Goal: Task Accomplishment & Management: Complete application form

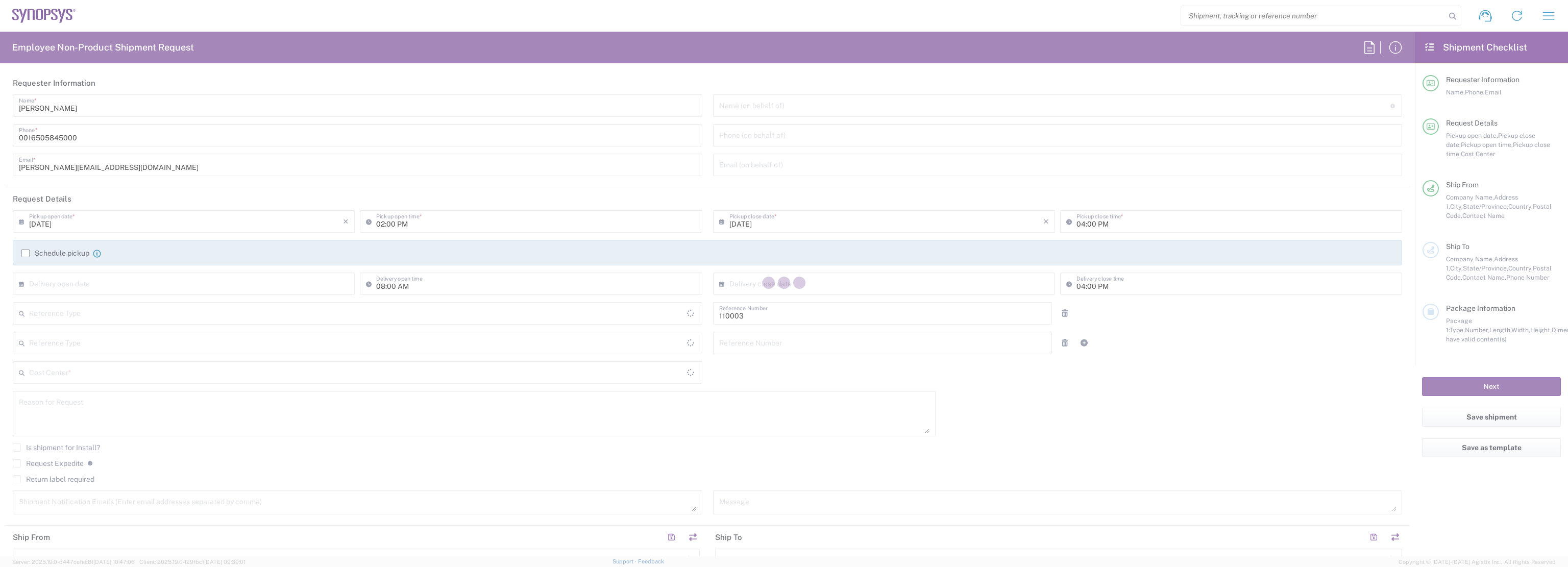
type input "Department"
type input "US01, FAC, MV/SV Fac 110003"
type input "United States"
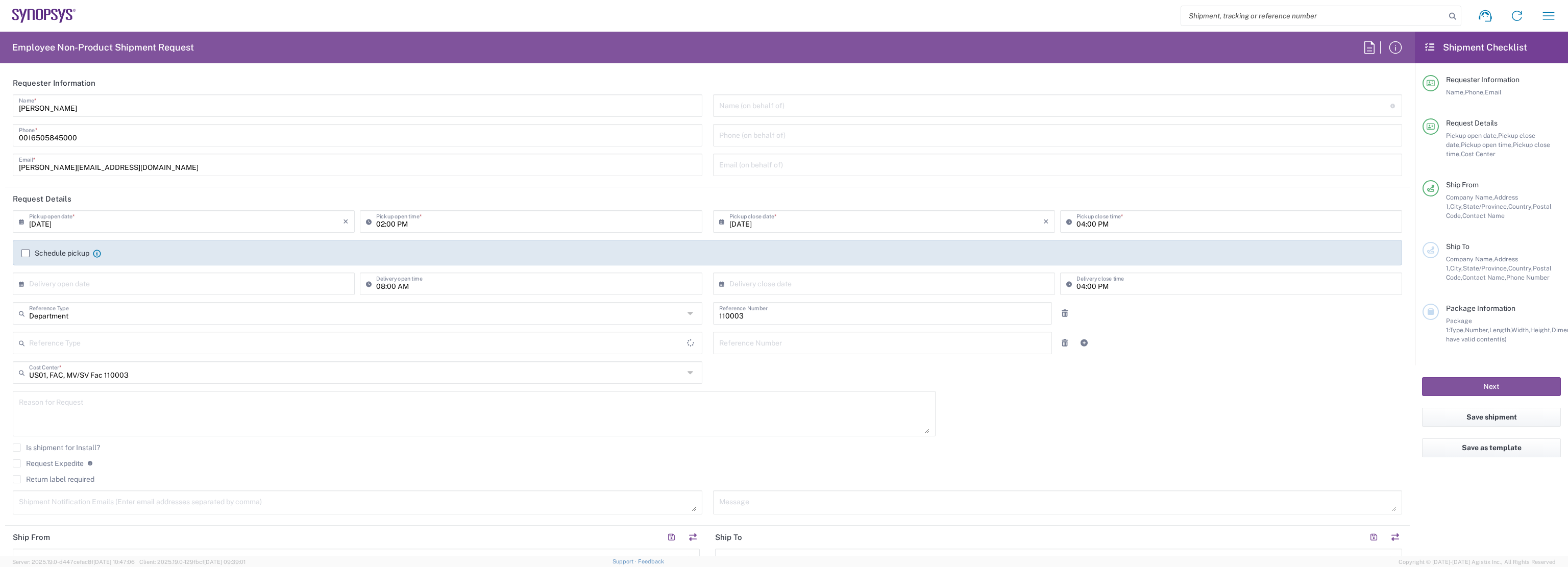
type input "California"
type input "United States"
type input "Delivered at Place"
click at [1544, 15] on icon "button" at bounding box center [1549, 16] width 16 height 16
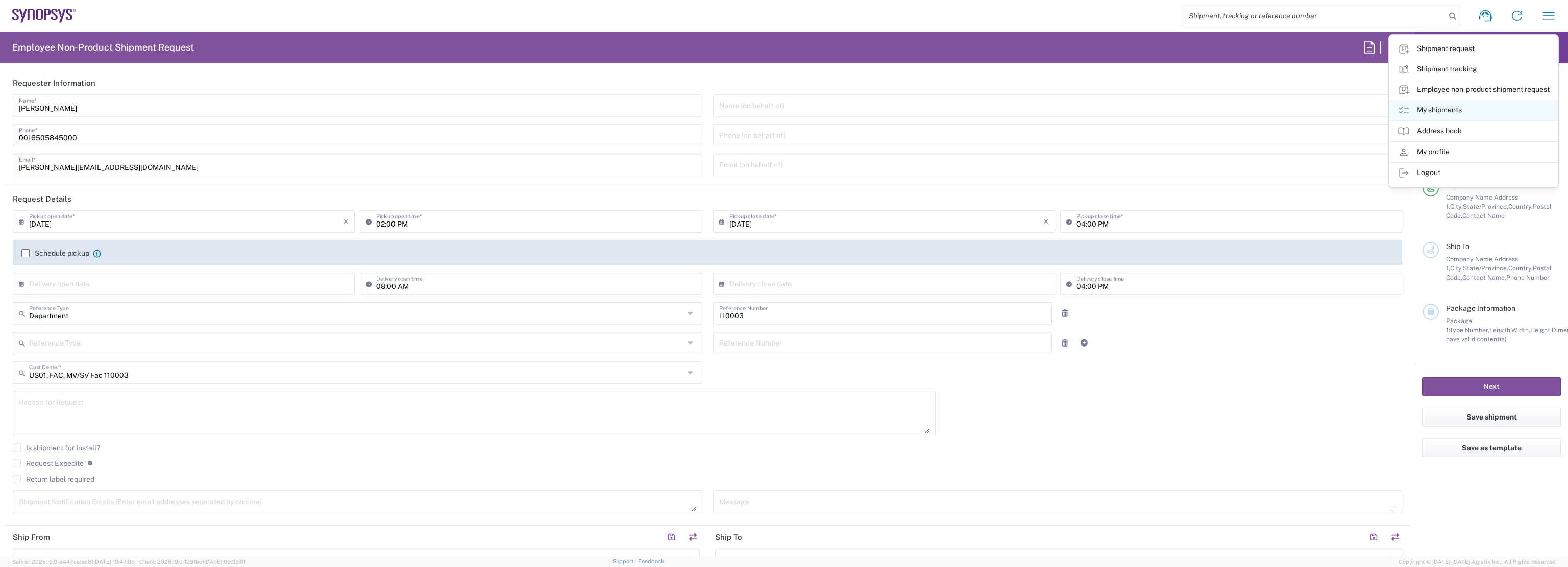
type input "Headquarters USSV"
click at [1468, 103] on link "My shipments" at bounding box center [1474, 110] width 169 height 21
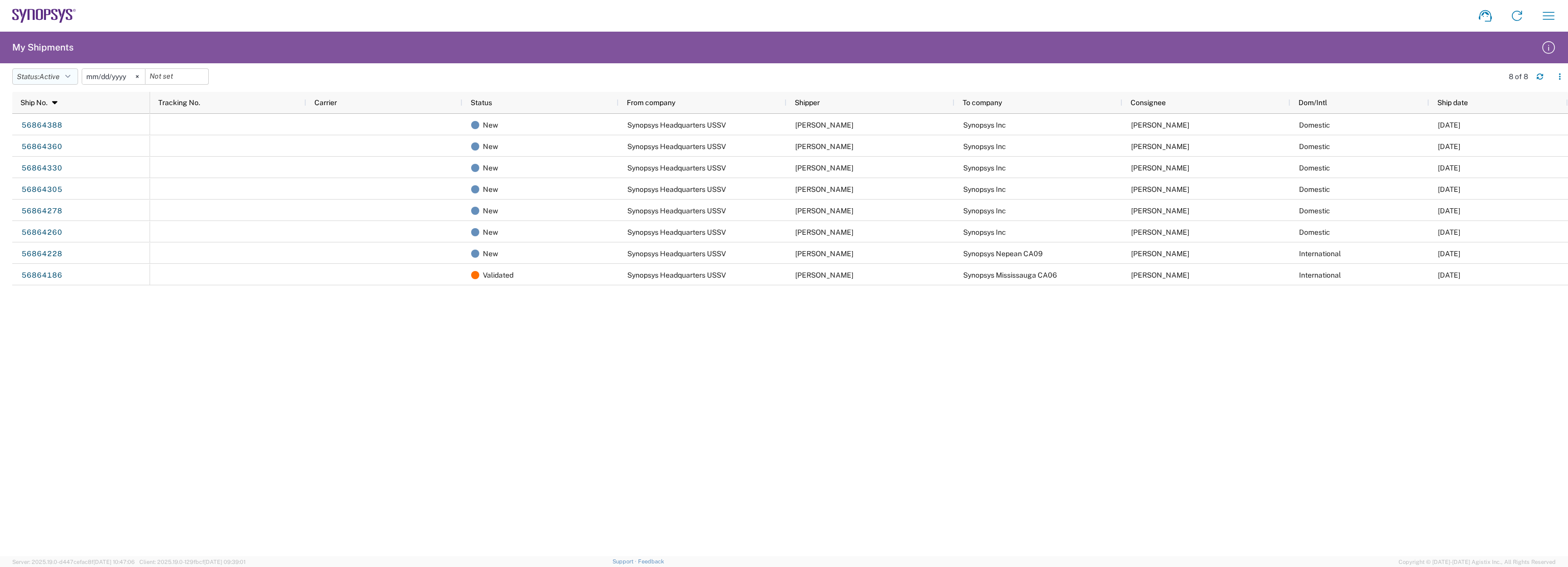
click at [68, 77] on icon "button" at bounding box center [68, 77] width 5 height 7
click at [58, 132] on span "All" at bounding box center [72, 130] width 119 height 16
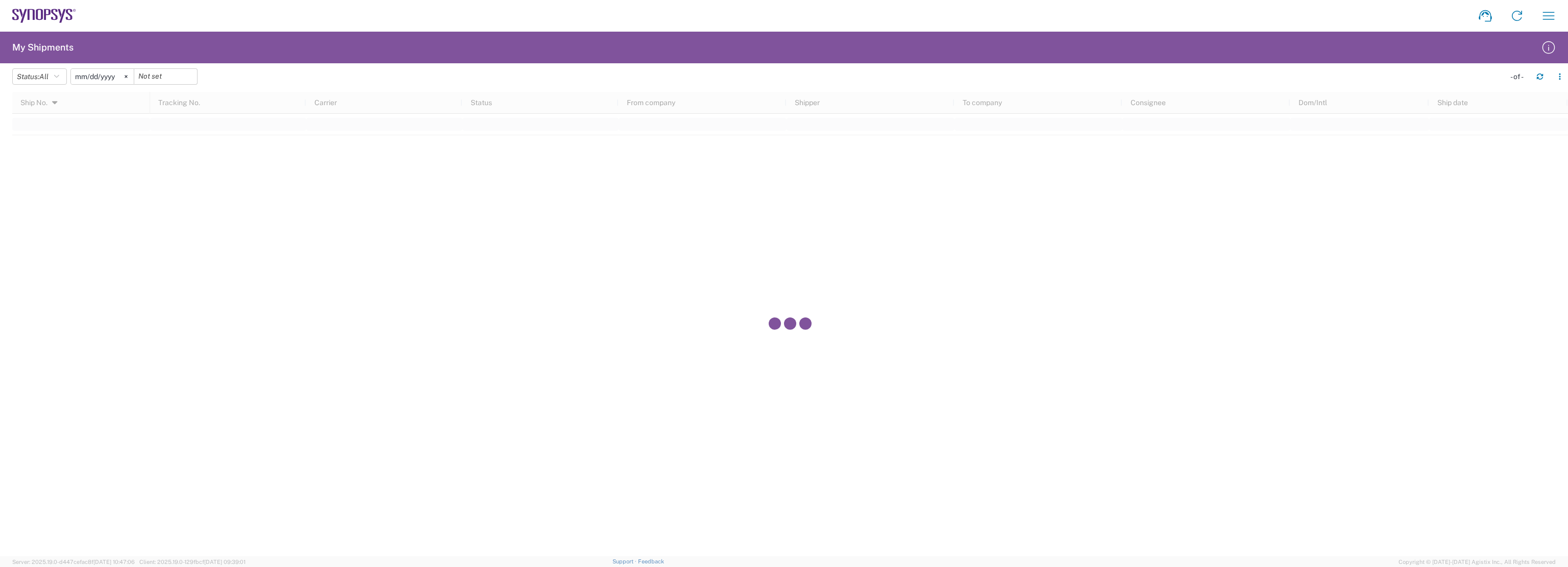
click at [331, 74] on agx-table-filter-chips "Status: All Active All Approved Booked Canceled Delivered Denied New On Hold Pe…" at bounding box center [756, 80] width 1488 height 24
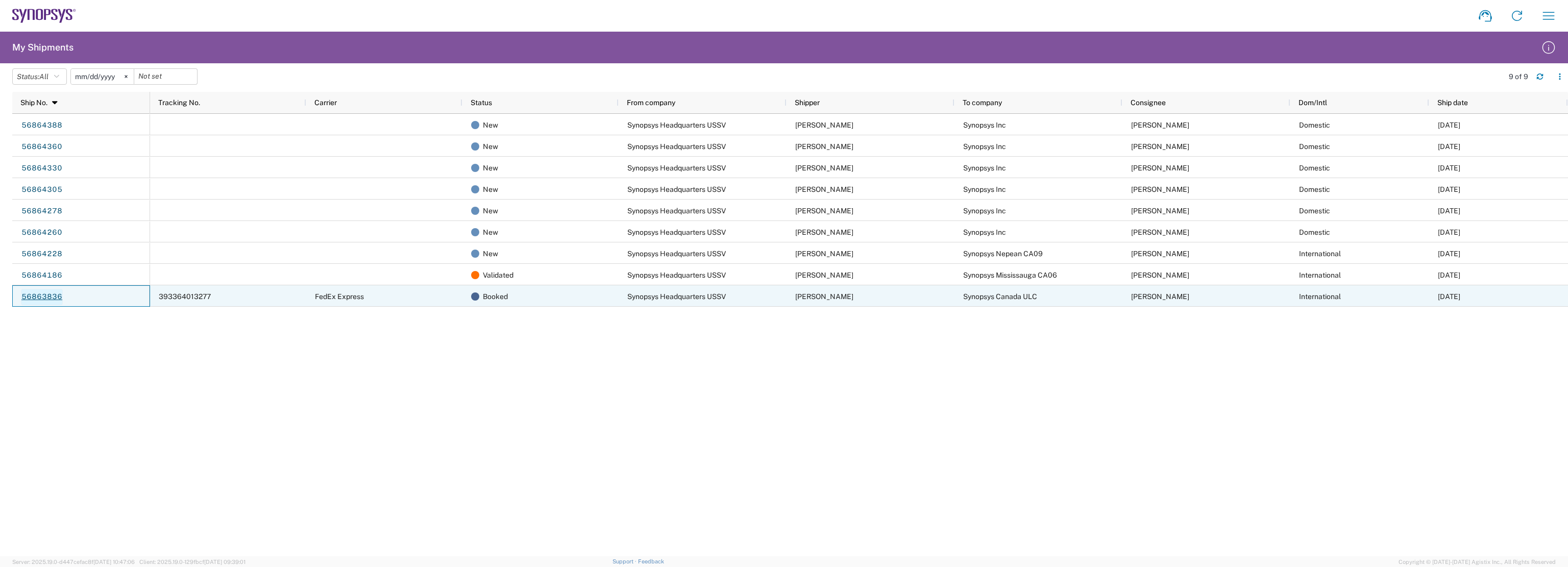
click at [53, 297] on link "56863836" at bounding box center [41, 297] width 42 height 16
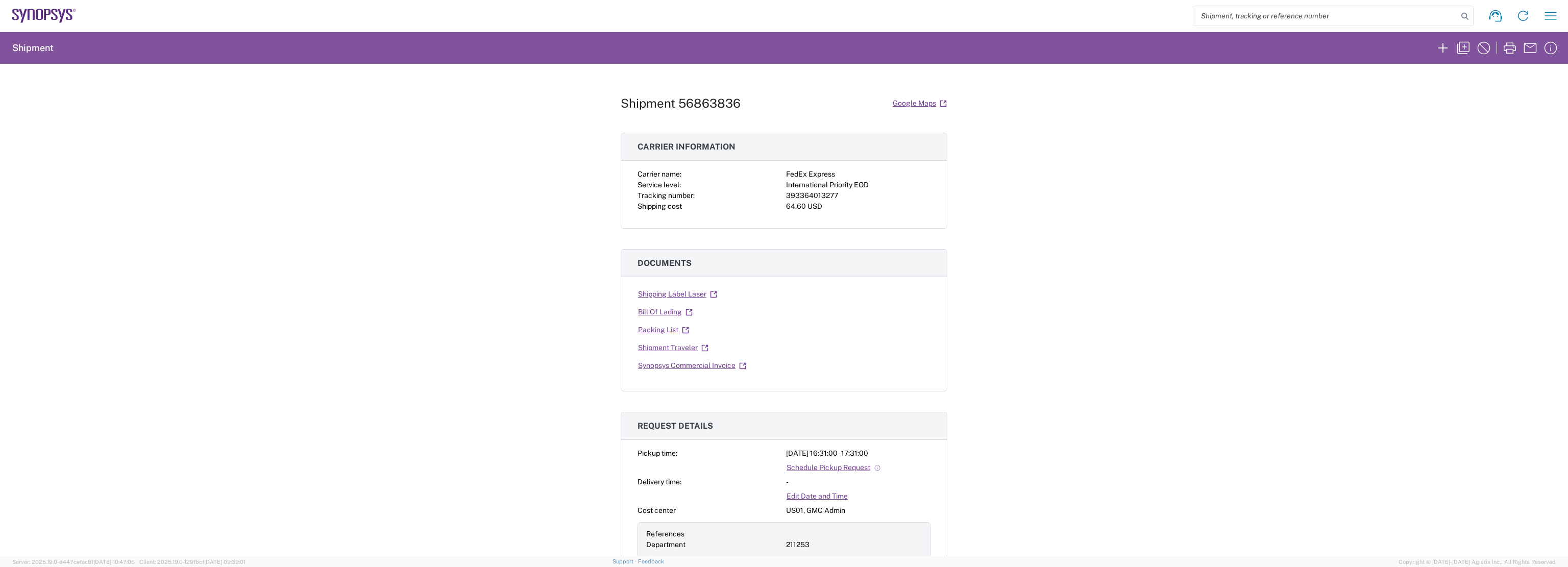
click at [1110, 358] on div "Shipment 56863836 Google Maps Carrier information Carrier name: FedEx Express S…" at bounding box center [784, 310] width 1568 height 492
click at [1074, 286] on div "Shipment 56863836 Google Maps Carrier information Carrier name: FedEx Express S…" at bounding box center [784, 310] width 1568 height 492
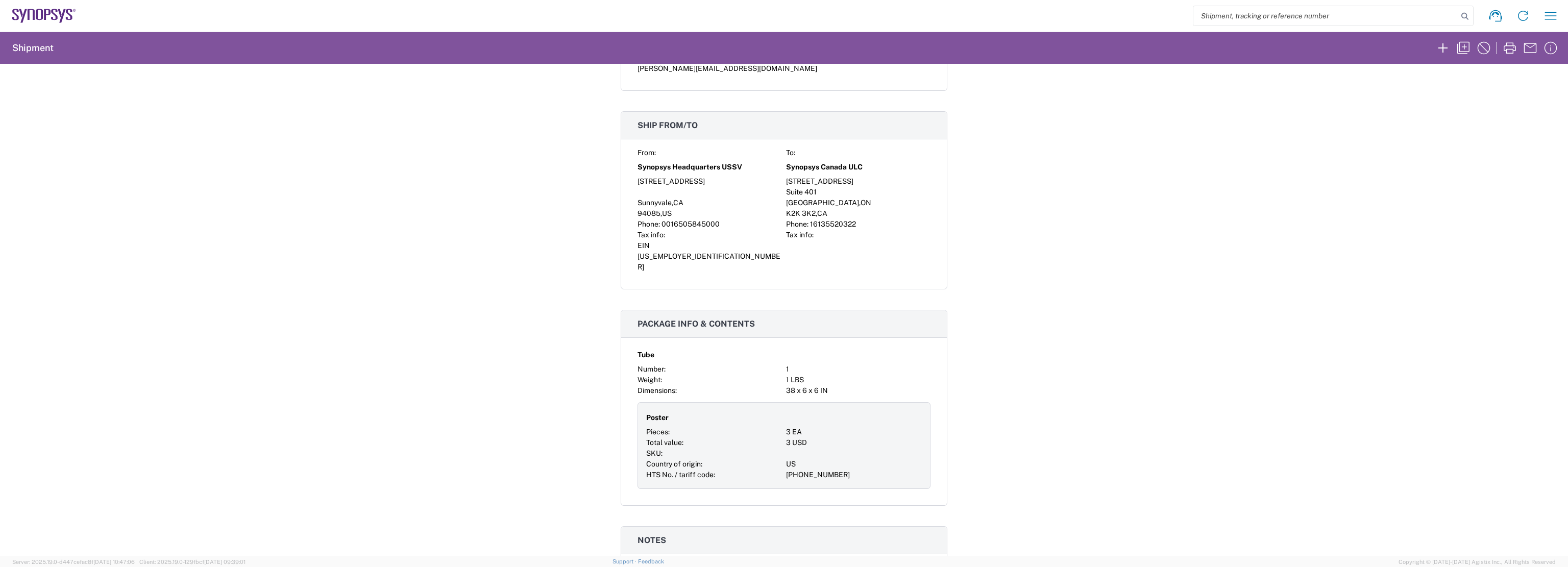
scroll to position [714, 0]
click at [1105, 366] on div "Shipment 56863836 Google Maps Carrier information Carrier name: FedEx Express S…" at bounding box center [784, 310] width 1568 height 492
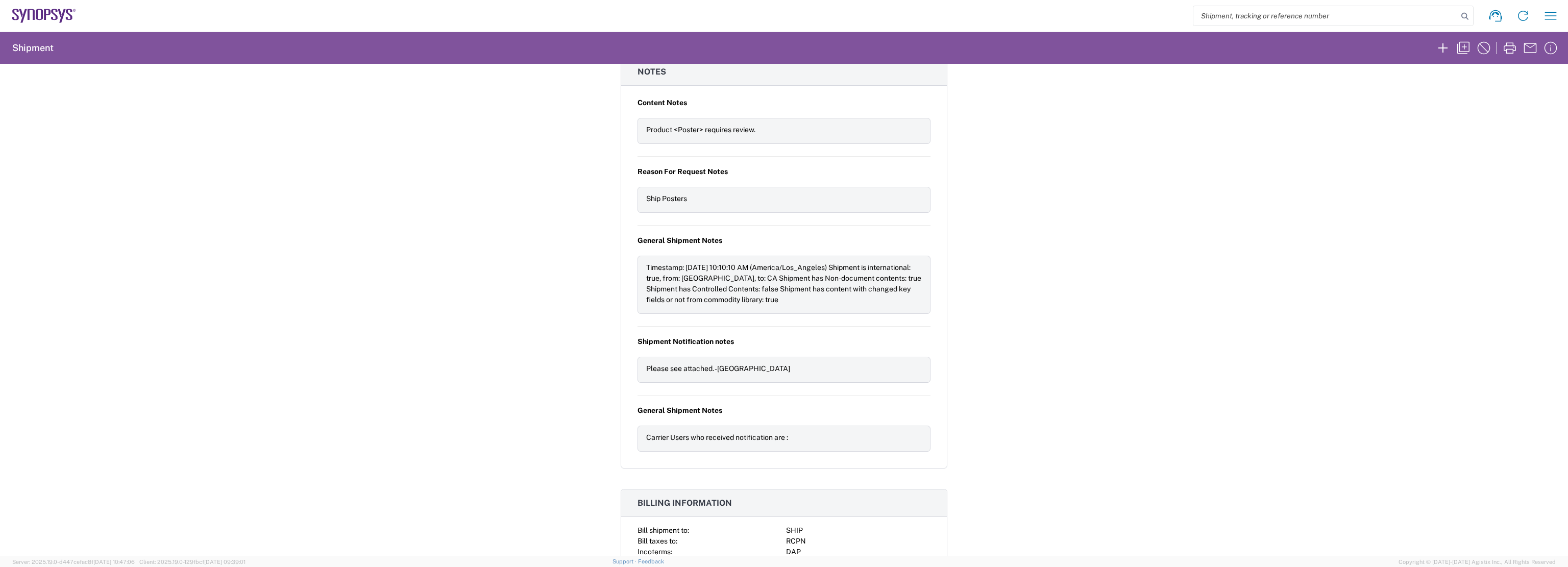
scroll to position [1183, 0]
click at [1066, 385] on div "Shipment 56863836 Google Maps Carrier information Carrier name: FedEx Express S…" at bounding box center [784, 310] width 1568 height 492
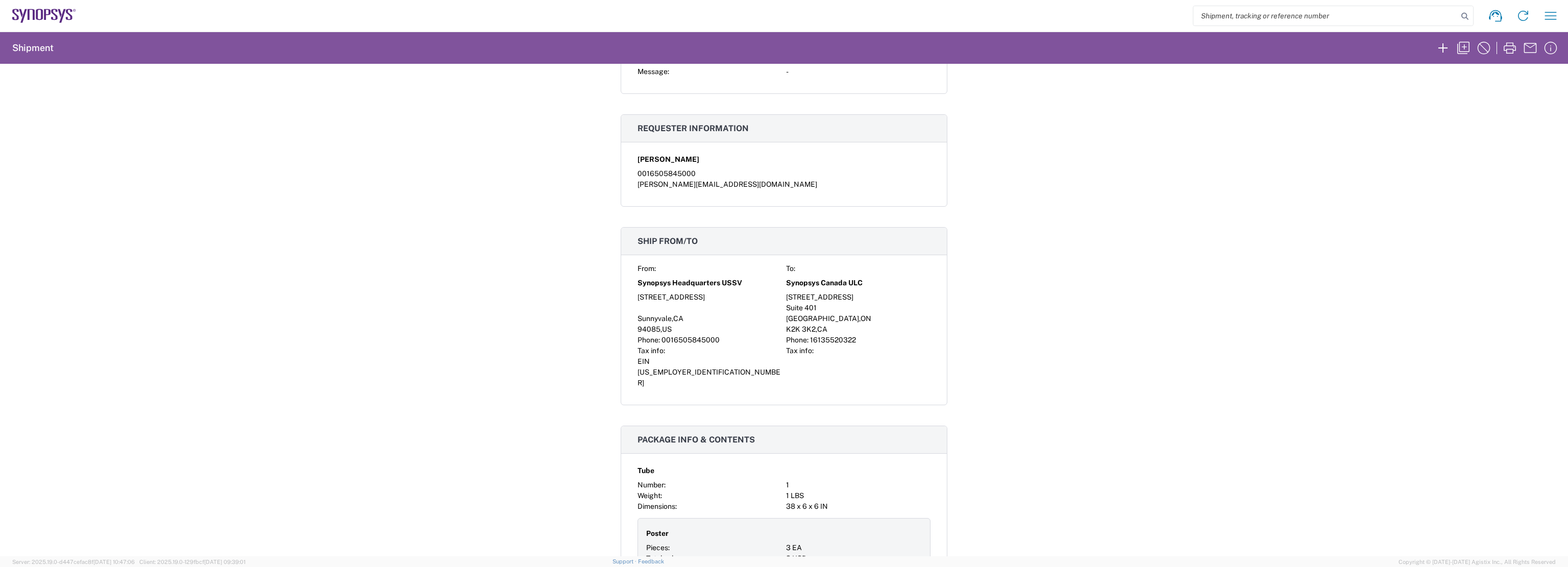
scroll to position [0, 0]
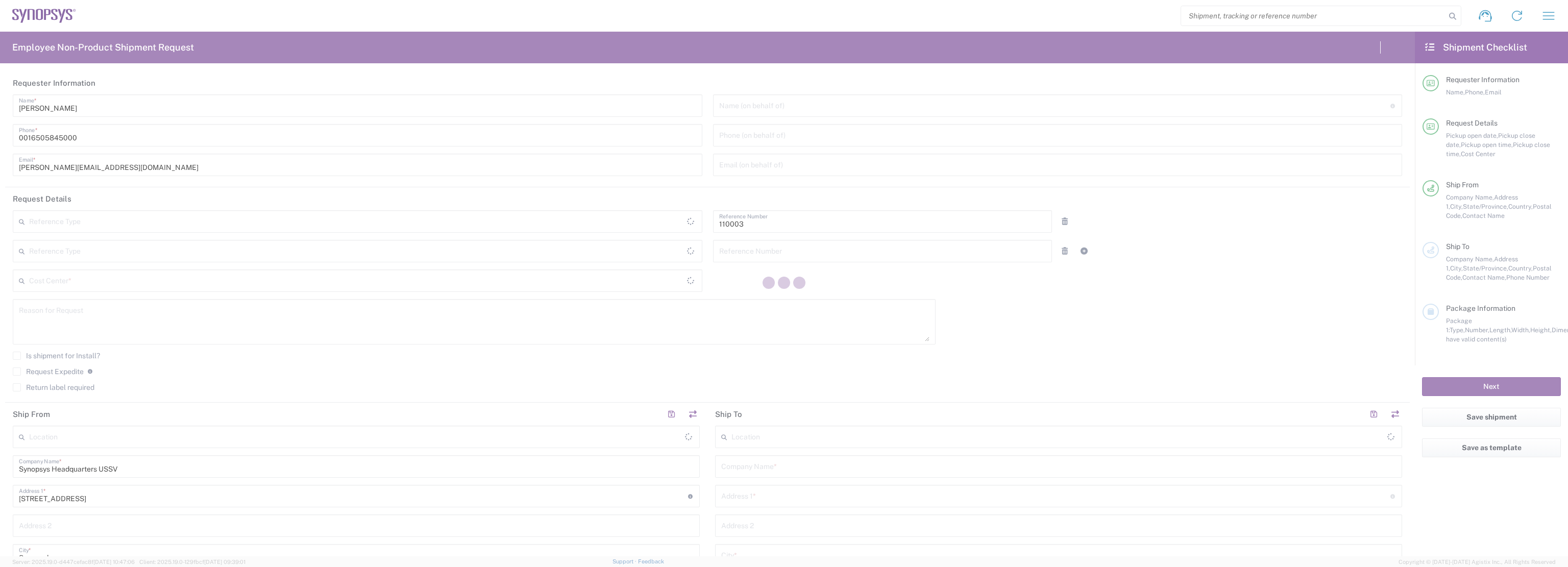
type input "Department"
type input "US01, FAC, MV/SV Fac 110003"
type input "United States"
type input "Delivered at Place"
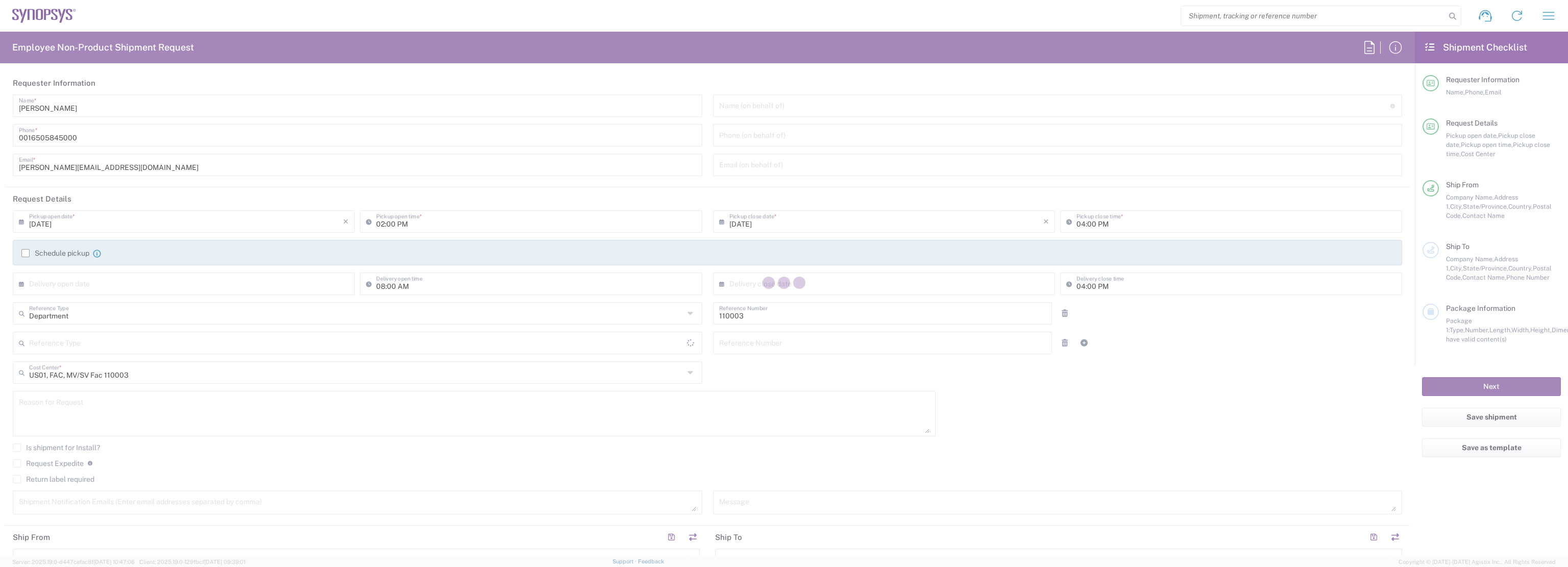
type input "California"
type input "United States"
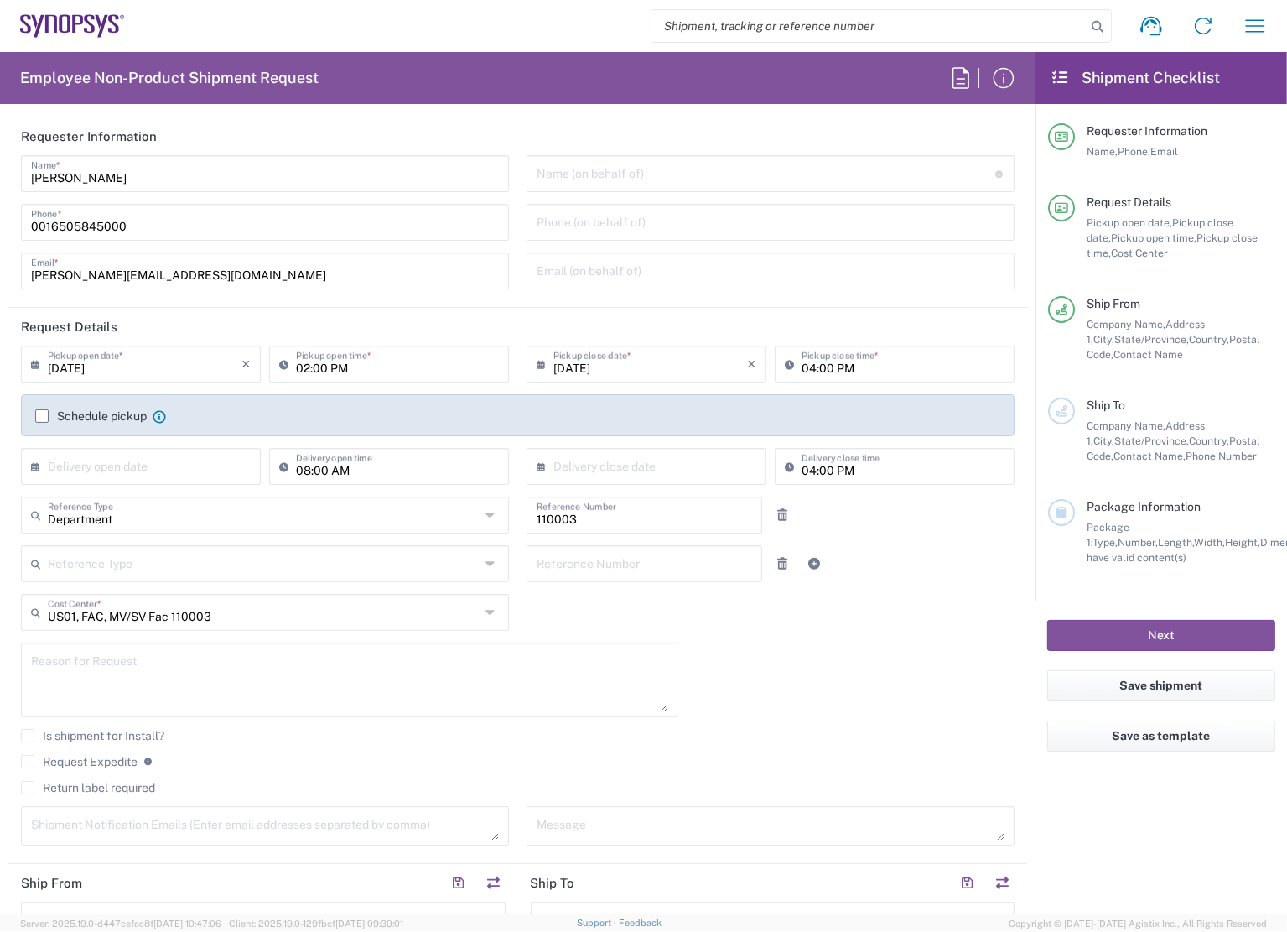
type input "Headquarters USSV"
click at [255, 610] on input "text" at bounding box center [264, 610] width 432 height 29
click at [76, 615] on input "us02, gmc admin" at bounding box center [264, 610] width 432 height 29
click at [124, 616] on input "us01, gmc admin" at bounding box center [264, 610] width 432 height 29
click at [154, 619] on input "us01, gmc admin" at bounding box center [264, 610] width 432 height 29
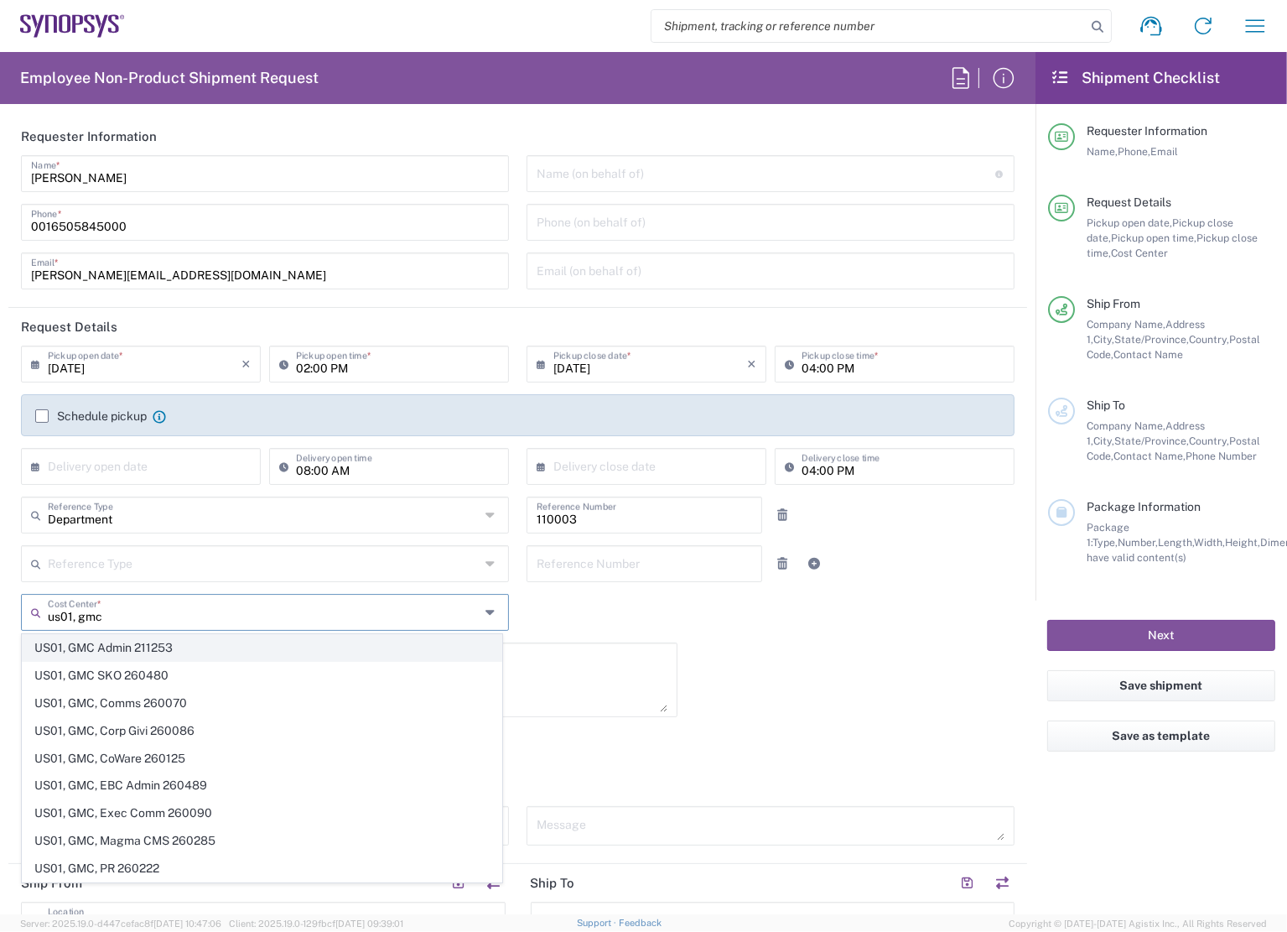
type input "us01, gmc"
click at [153, 641] on span "US01, GMC Admin 211253" at bounding box center [262, 648] width 479 height 26
type input "211253"
type input "US01, GMC Admin 211253"
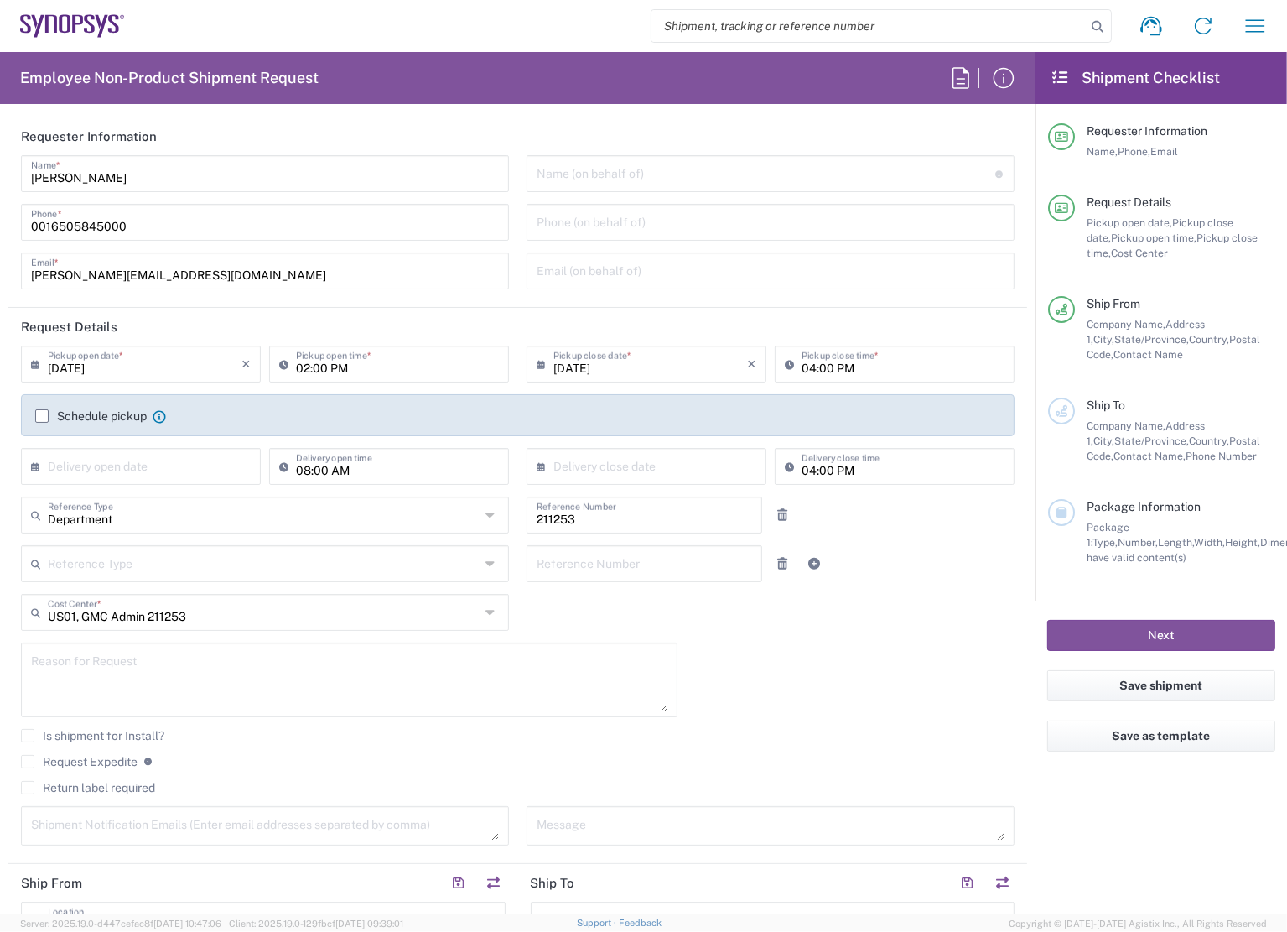
click at [864, 647] on div "09/18/2025 × Pickup open date * Cancel Apply 02:00 PM Pickup open time * 09/18/…" at bounding box center [518, 601] width 1011 height 512
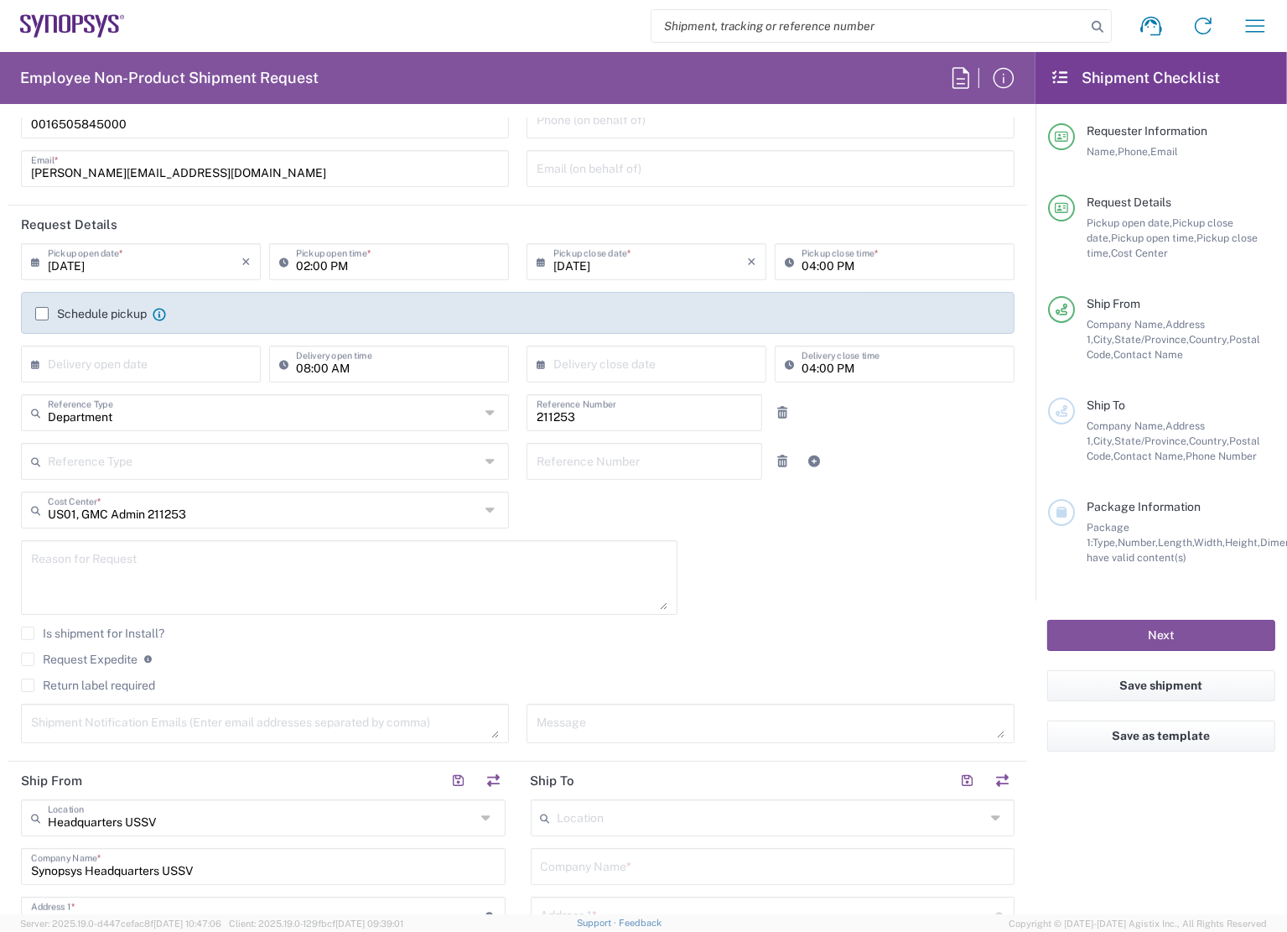
scroll to position [168, 0]
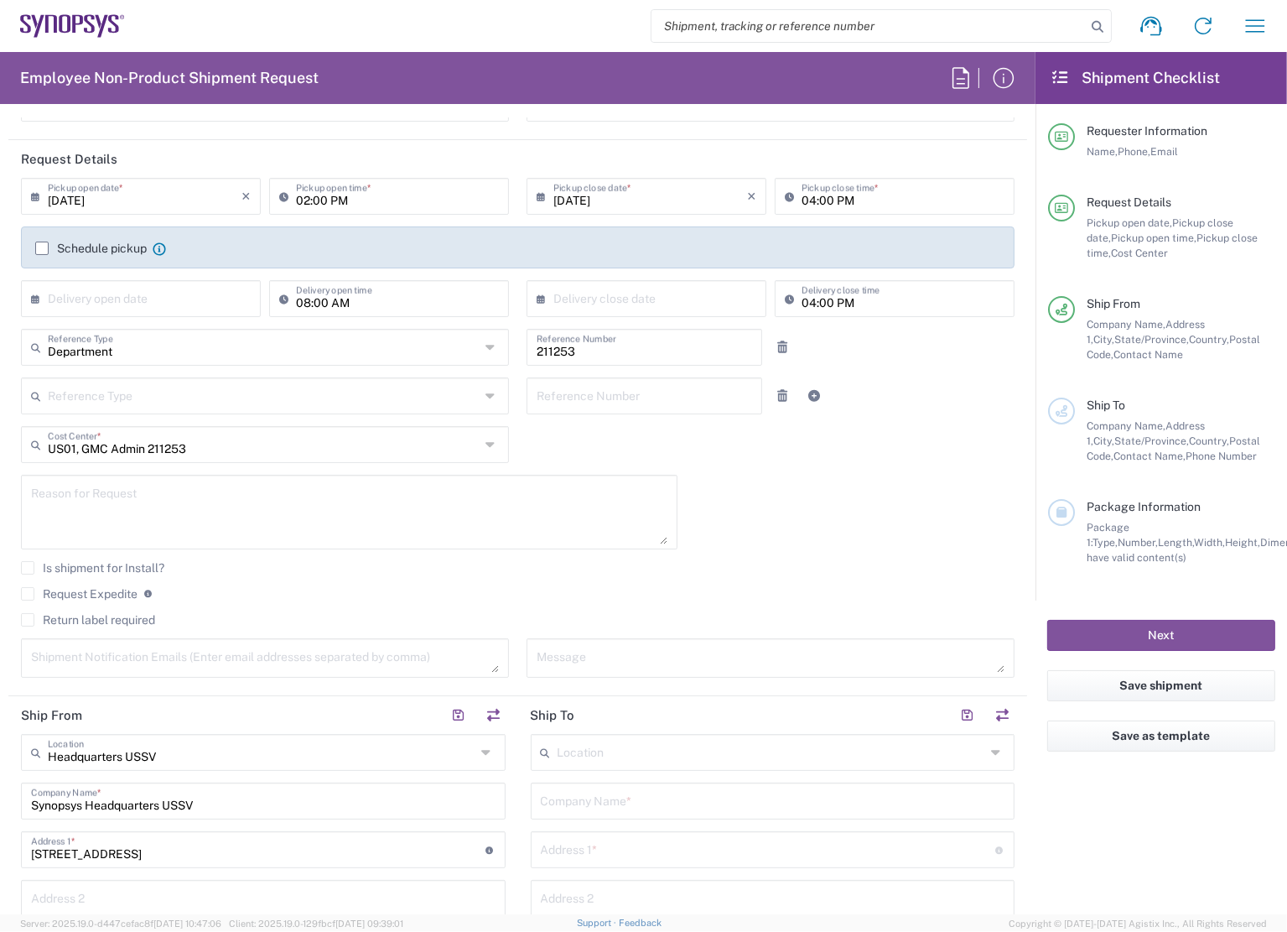
click at [148, 500] on textarea at bounding box center [349, 512] width 636 height 65
type textarea "ship posters"
click at [756, 522] on div "09/18/2025 × Pickup open date * Cancel Apply 02:00 PM Pickup open time * 09/18/…" at bounding box center [518, 434] width 1011 height 512
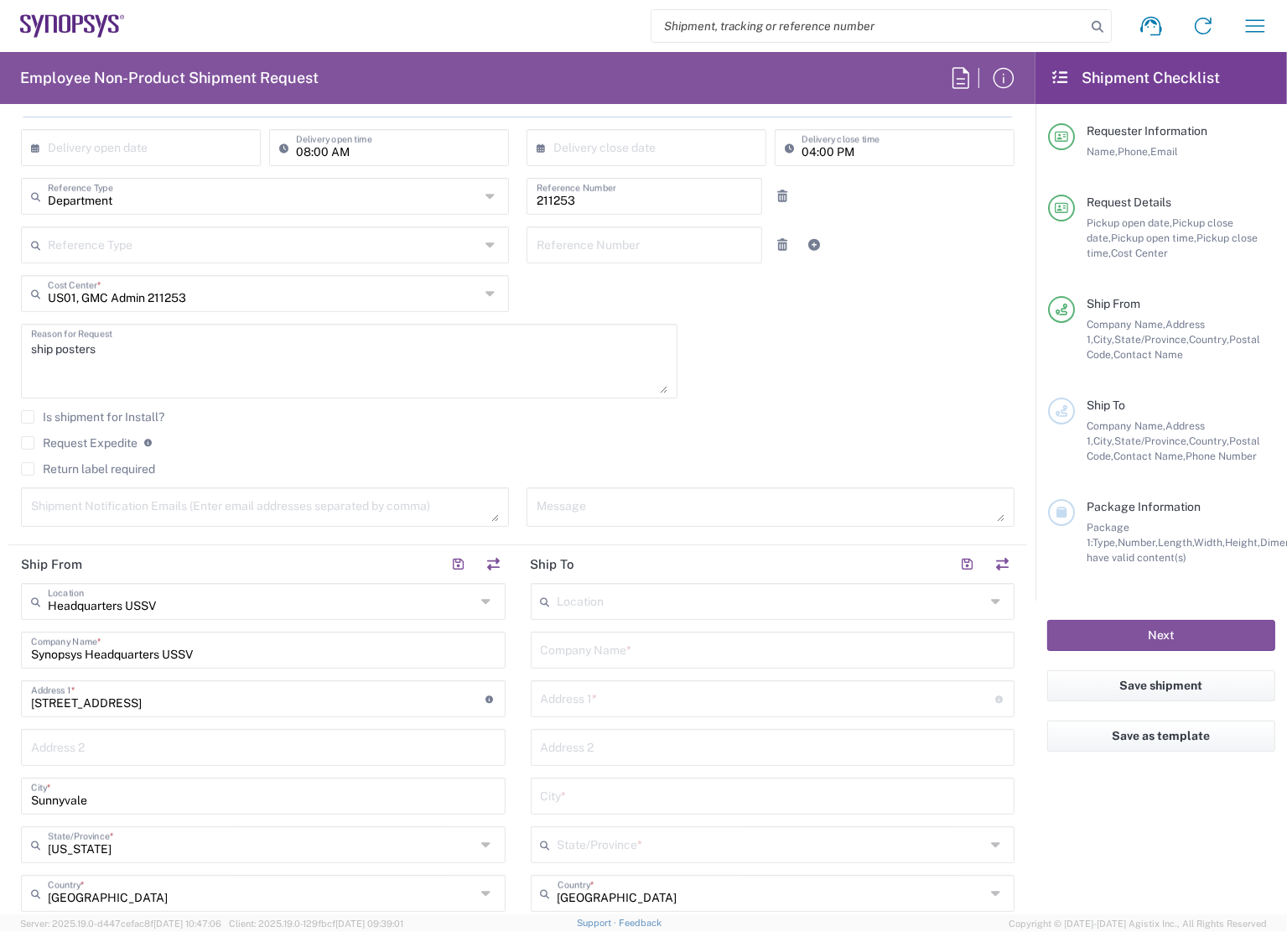
scroll to position [335, 0]
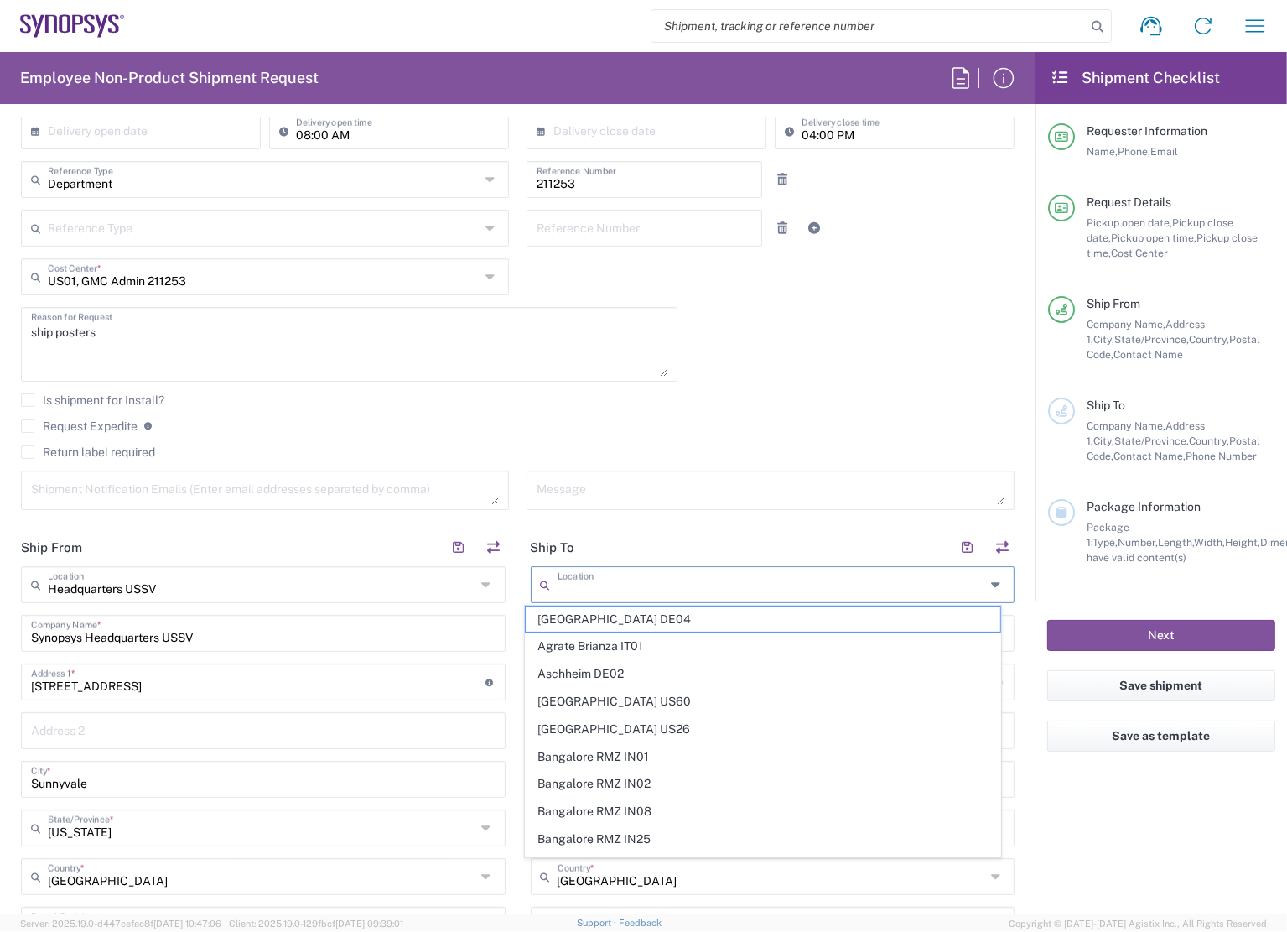
click at [704, 581] on input "text" at bounding box center [772, 583] width 428 height 29
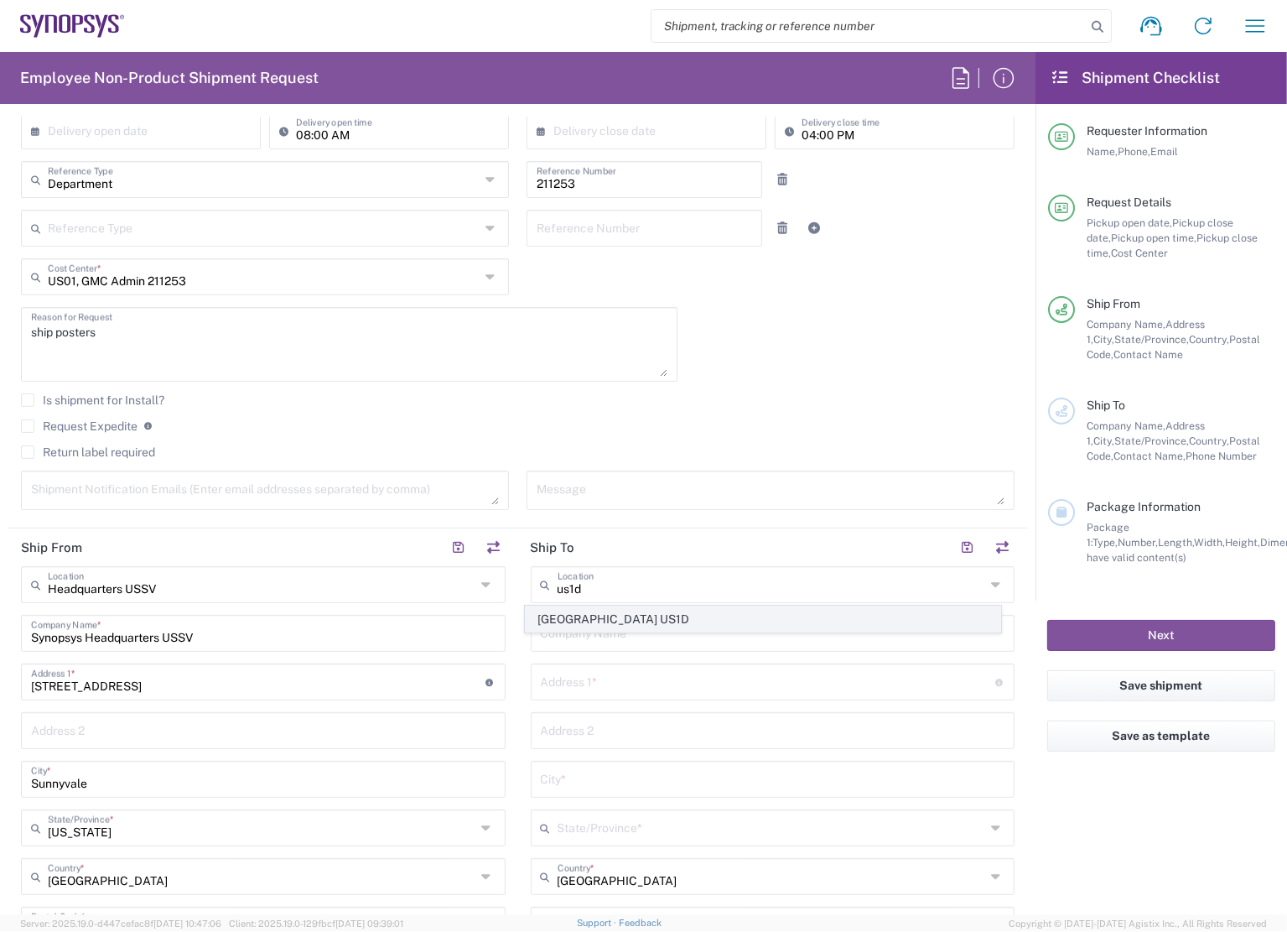
click at [670, 617] on span "San Diego US1D" at bounding box center [763, 619] width 475 height 26
type input "San Diego US1D"
type input "Synopsys Inc"
type input "9920 Pacific Heights Blvd"
type input "Suite 150"
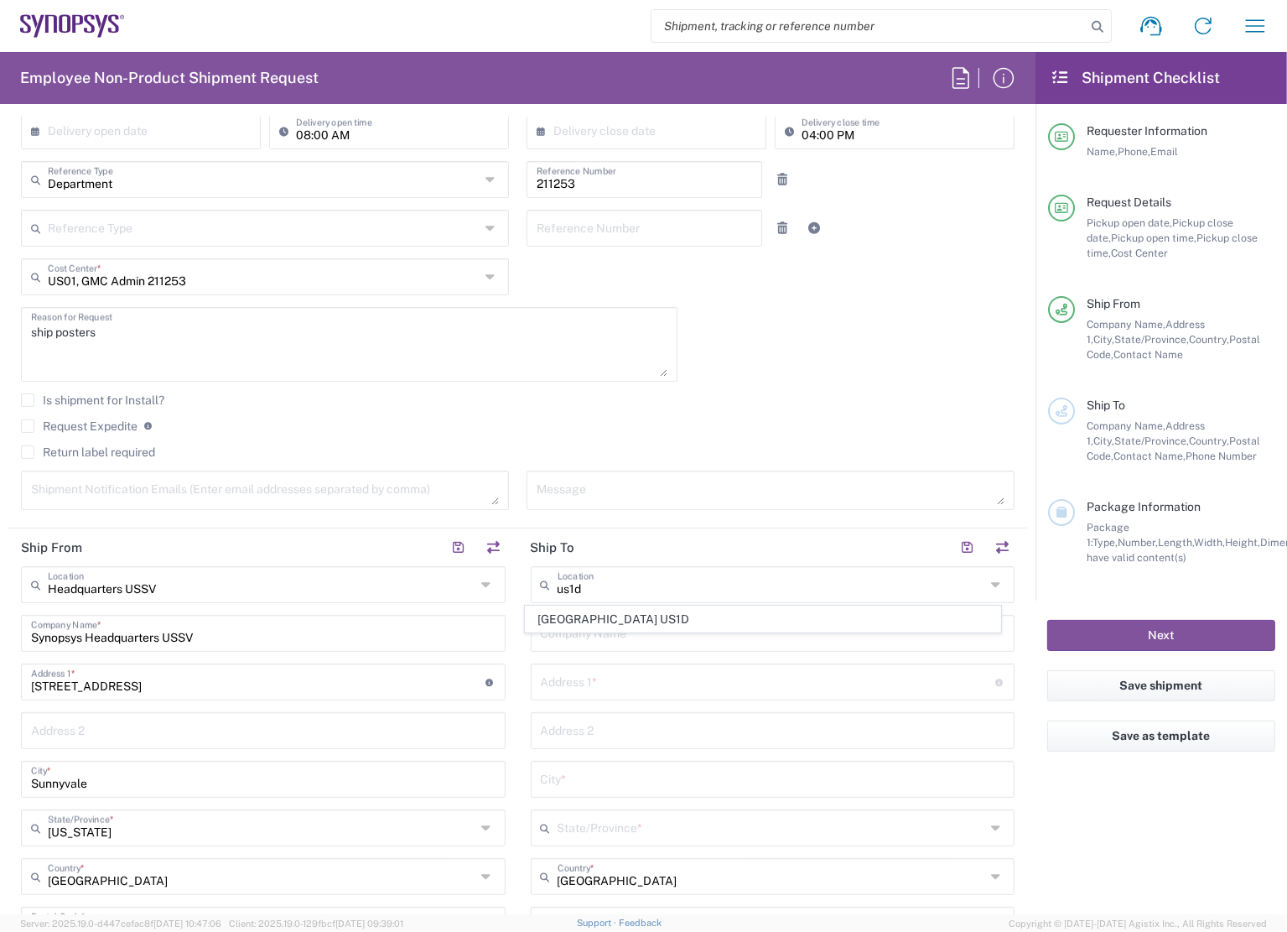
type input "San Diego"
type input "California"
type input "92121"
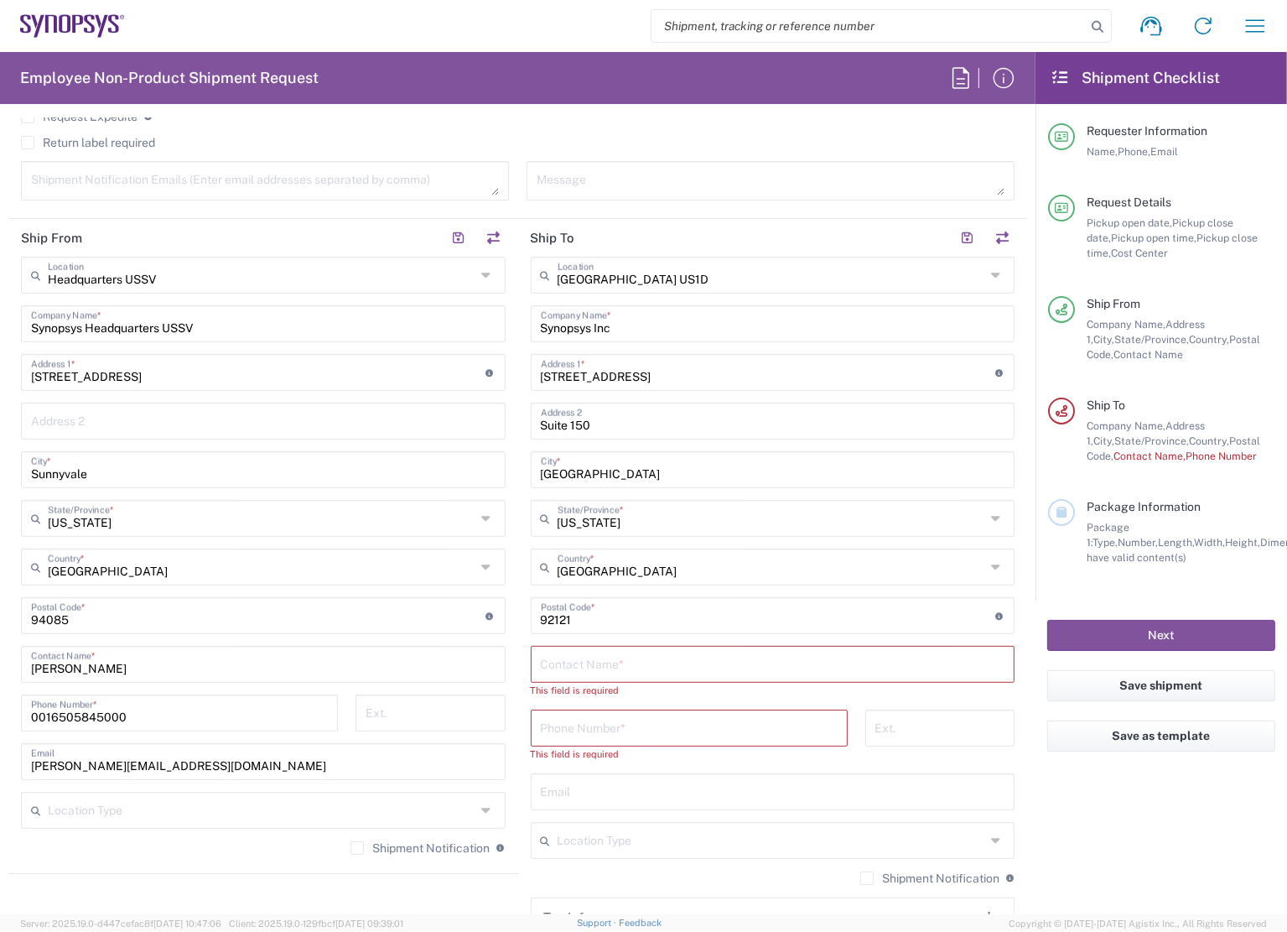
scroll to position [671, 0]
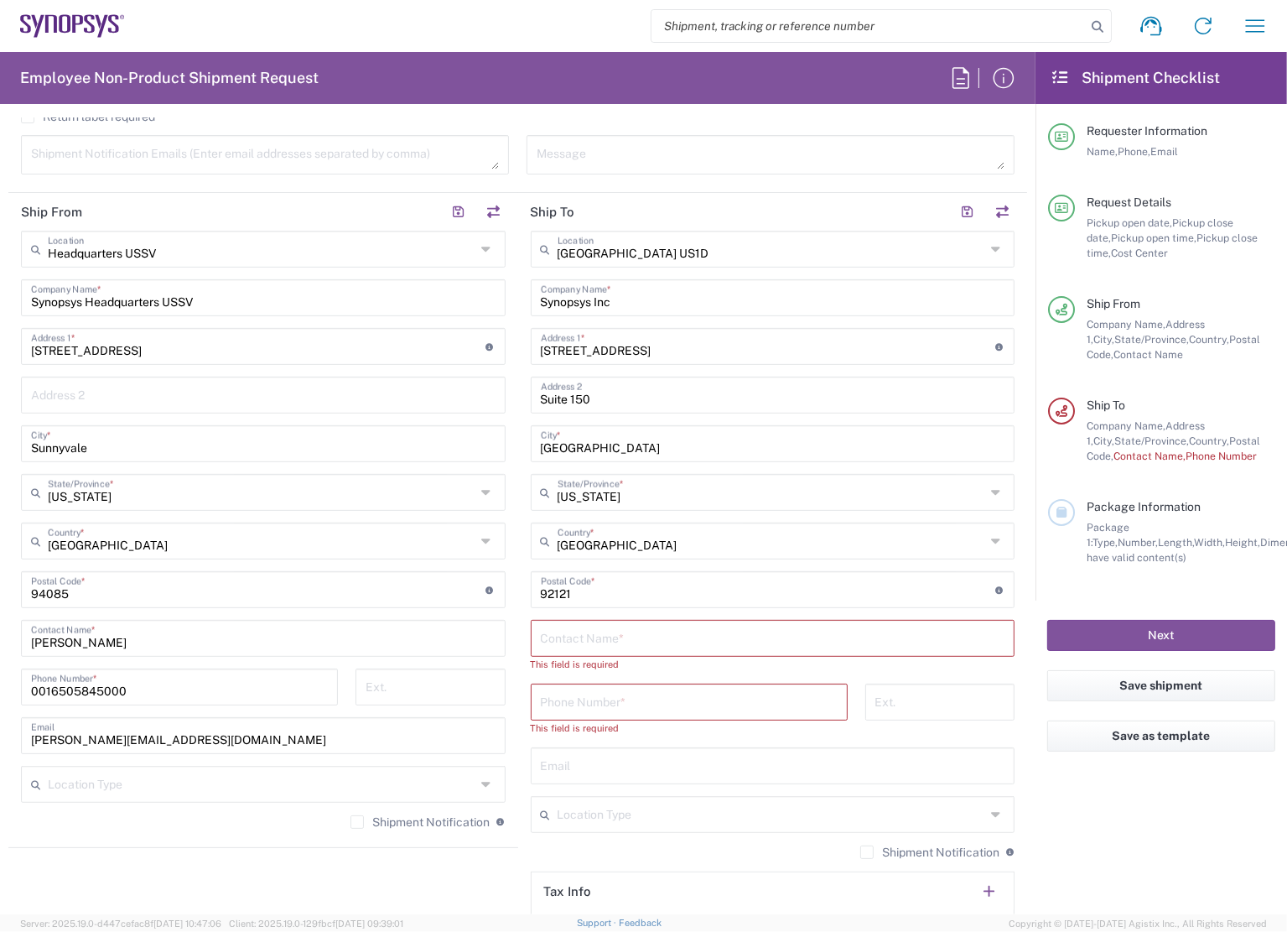
click at [635, 645] on input "text" at bounding box center [773, 636] width 465 height 29
paste input "Lou Trunfio"
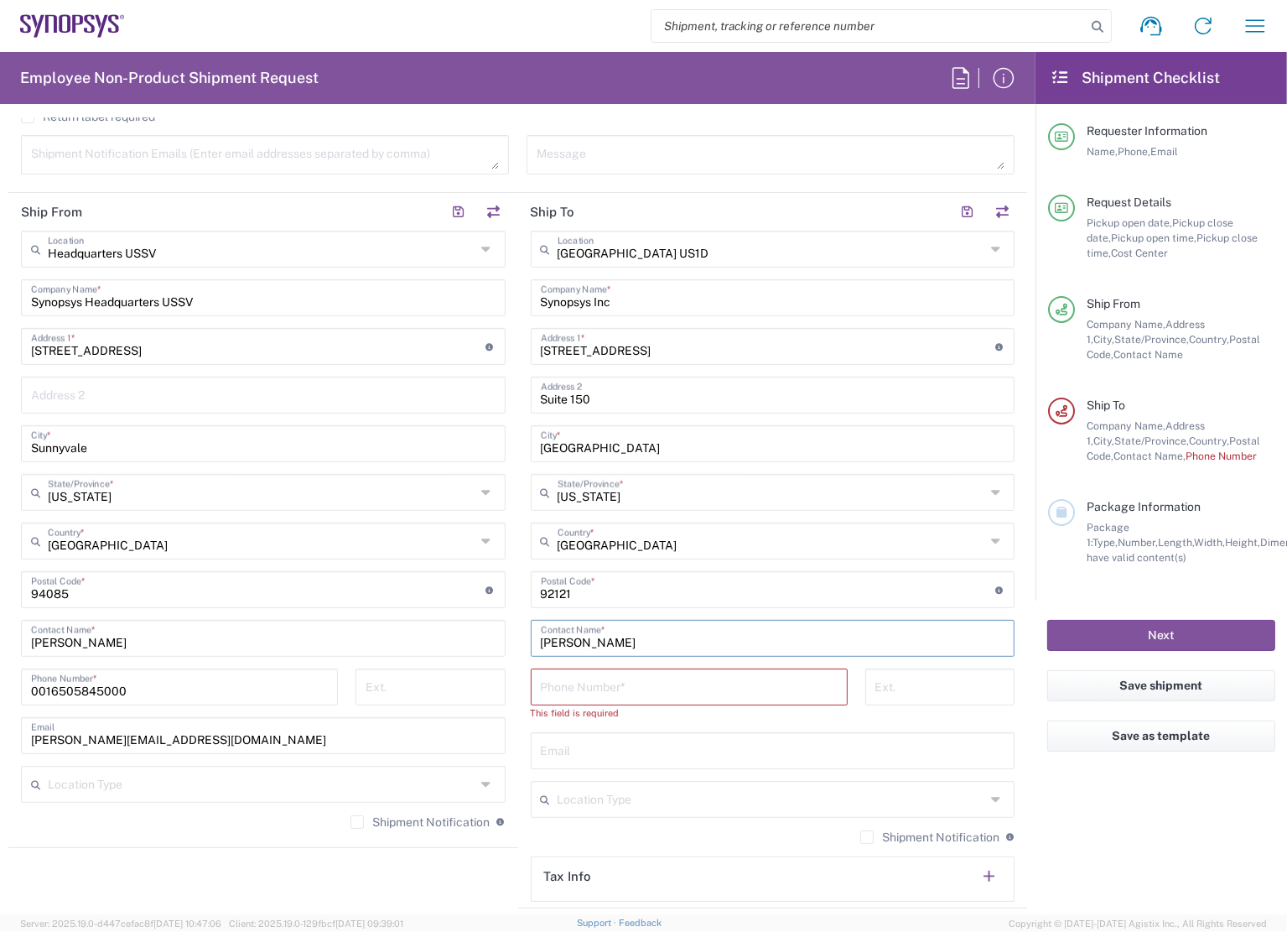
type input "Lou Trunfio"
click at [614, 693] on input "tel" at bounding box center [689, 685] width 297 height 29
drag, startPoint x: 682, startPoint y: 690, endPoint x: 696, endPoint y: 690, distance: 14.3
click at [682, 690] on input "tel" at bounding box center [689, 685] width 297 height 29
paste input "17605222944"
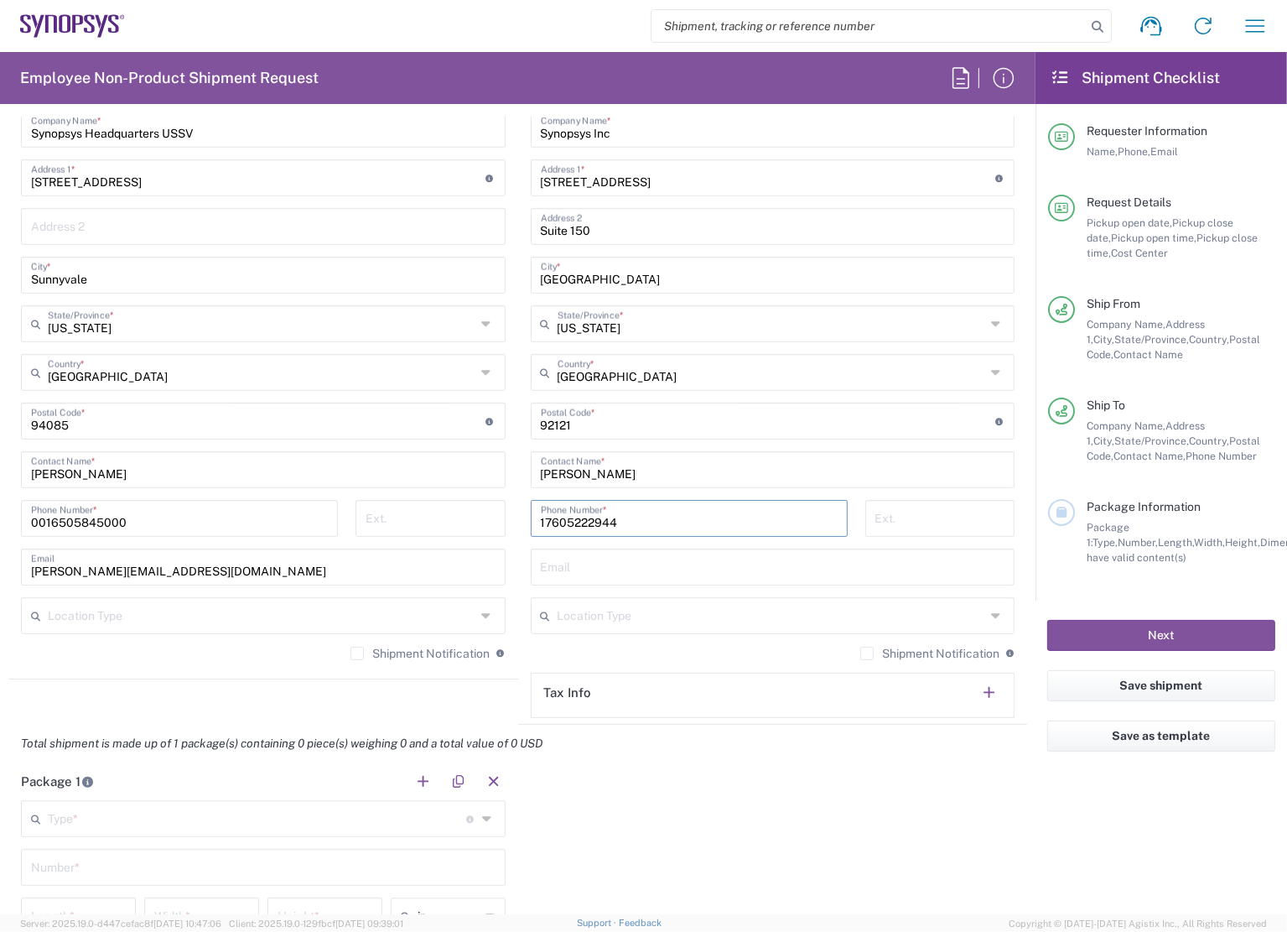
scroll to position [865, 0]
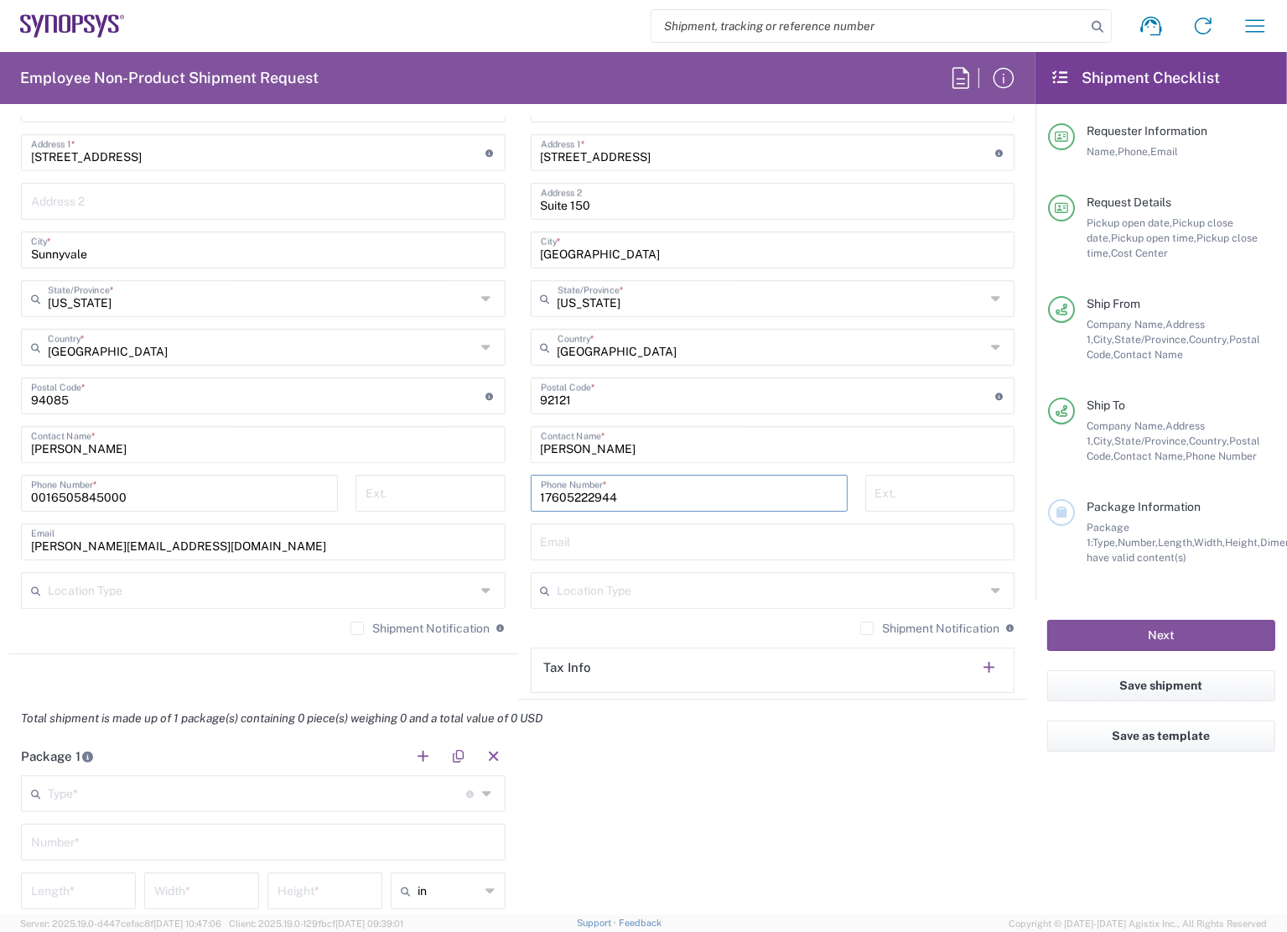
type input "17605222944"
click at [606, 540] on input "text" at bounding box center [773, 540] width 465 height 29
paste input "ltrunfio@synopsys.com"
type input "ltrunfio@synopsys.com"
click at [899, 769] on div "Package 1 Type * Material used to package goods Bale(s) Basket(s) Bolt(s) Bottl…" at bounding box center [517, 894] width 1019 height 314
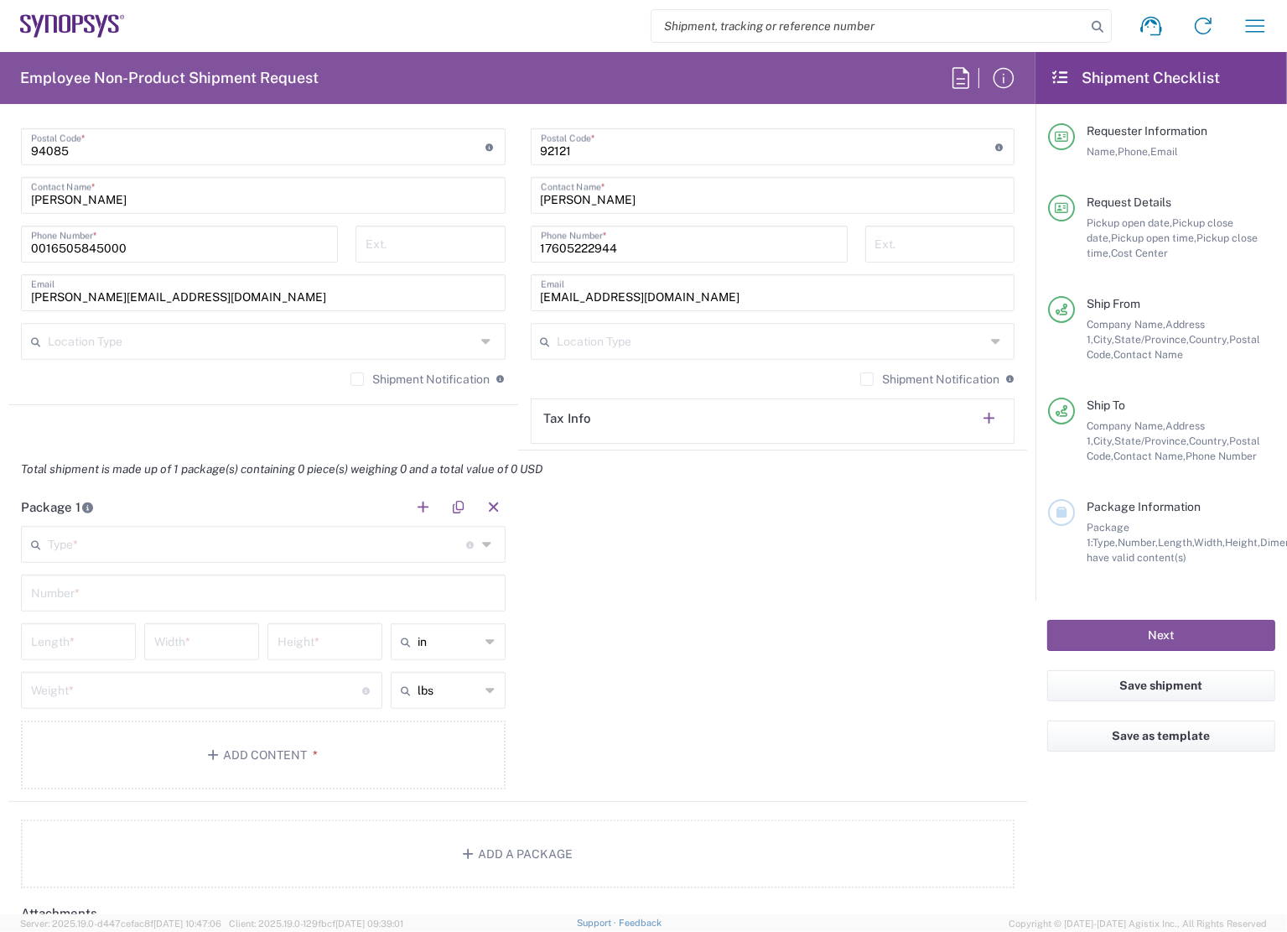
scroll to position [1116, 0]
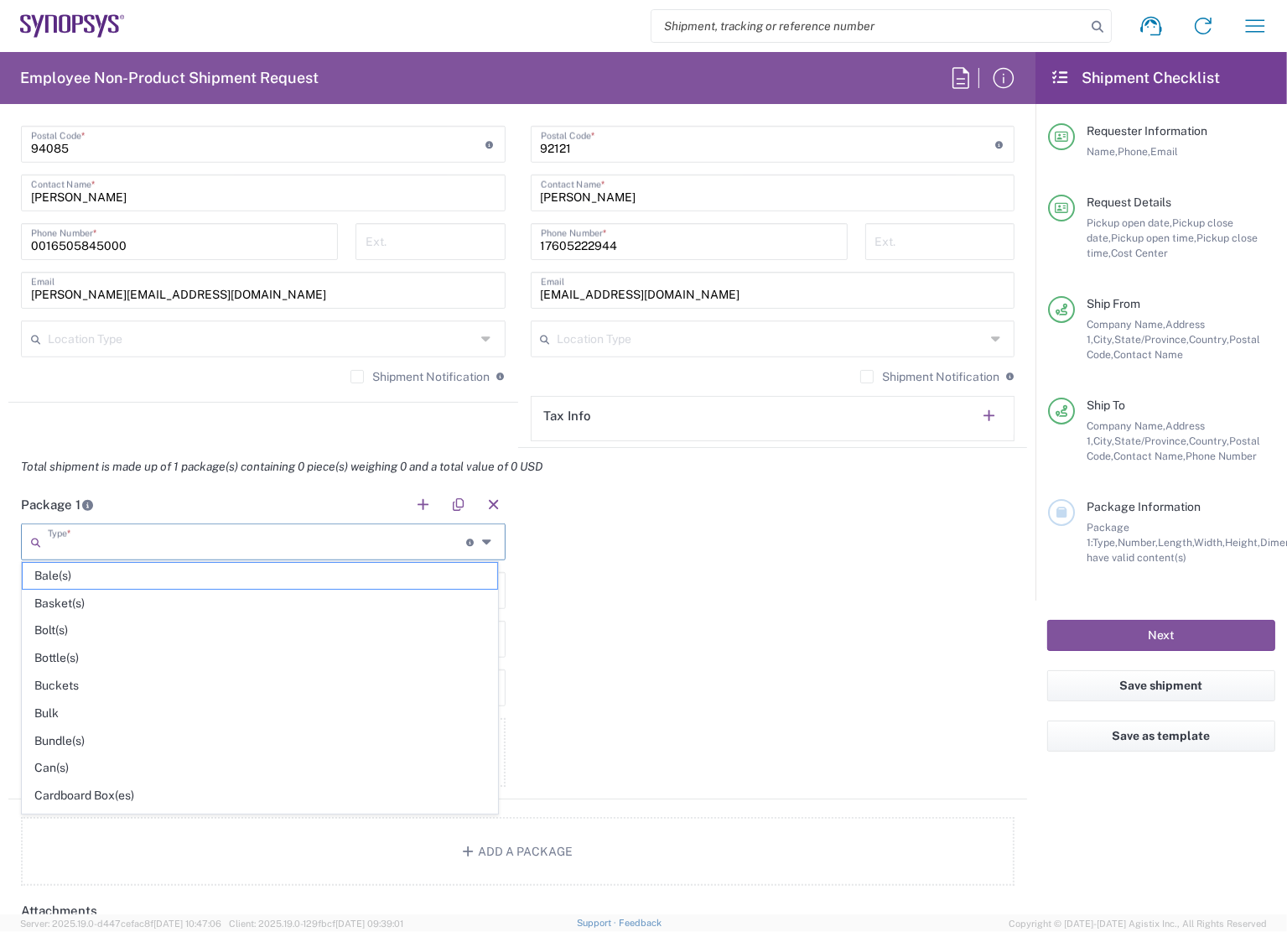
click at [87, 532] on input "text" at bounding box center [257, 540] width 418 height 29
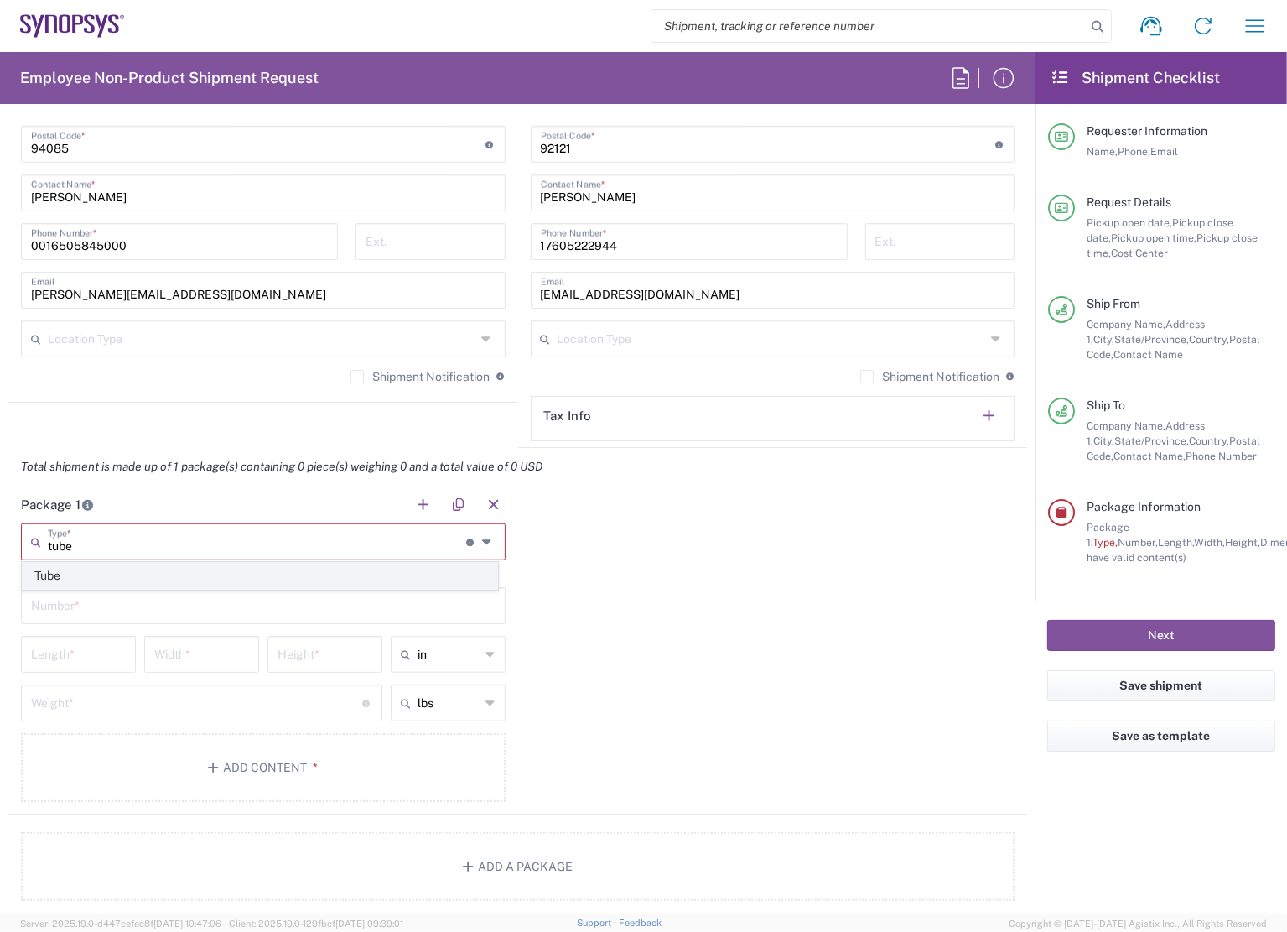
click at [119, 571] on span "Tube" at bounding box center [260, 576] width 475 height 26
type input "Tube"
type input "38"
type input "6"
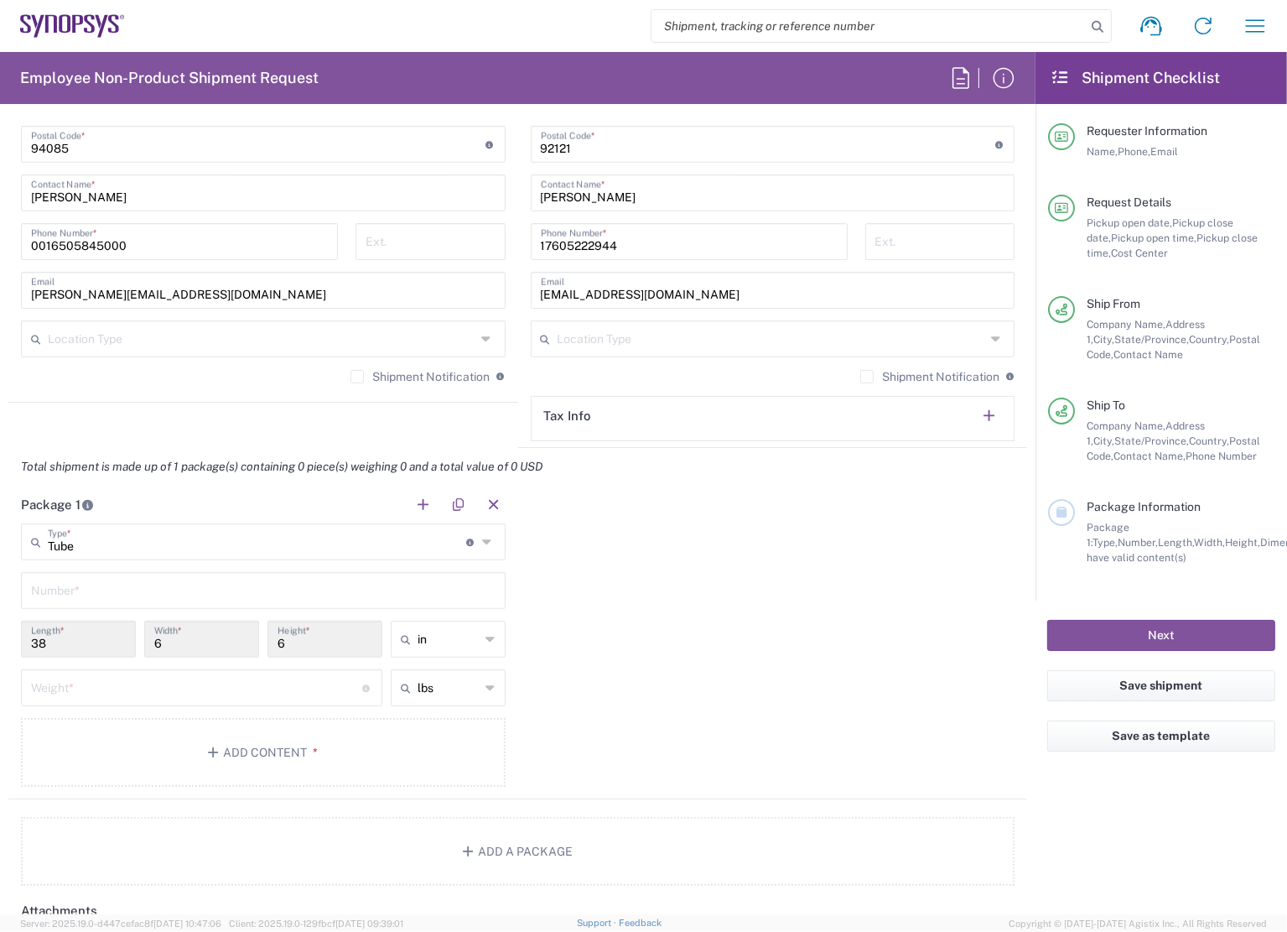
click at [119, 580] on input "text" at bounding box center [263, 588] width 465 height 29
type input "1"
click at [735, 685] on div "Package 1 Tube Type * Material used to package goods Tube 1 Number * 38 Length …" at bounding box center [517, 643] width 1019 height 314
click at [167, 683] on input "number" at bounding box center [196, 686] width 331 height 29
type input "1"
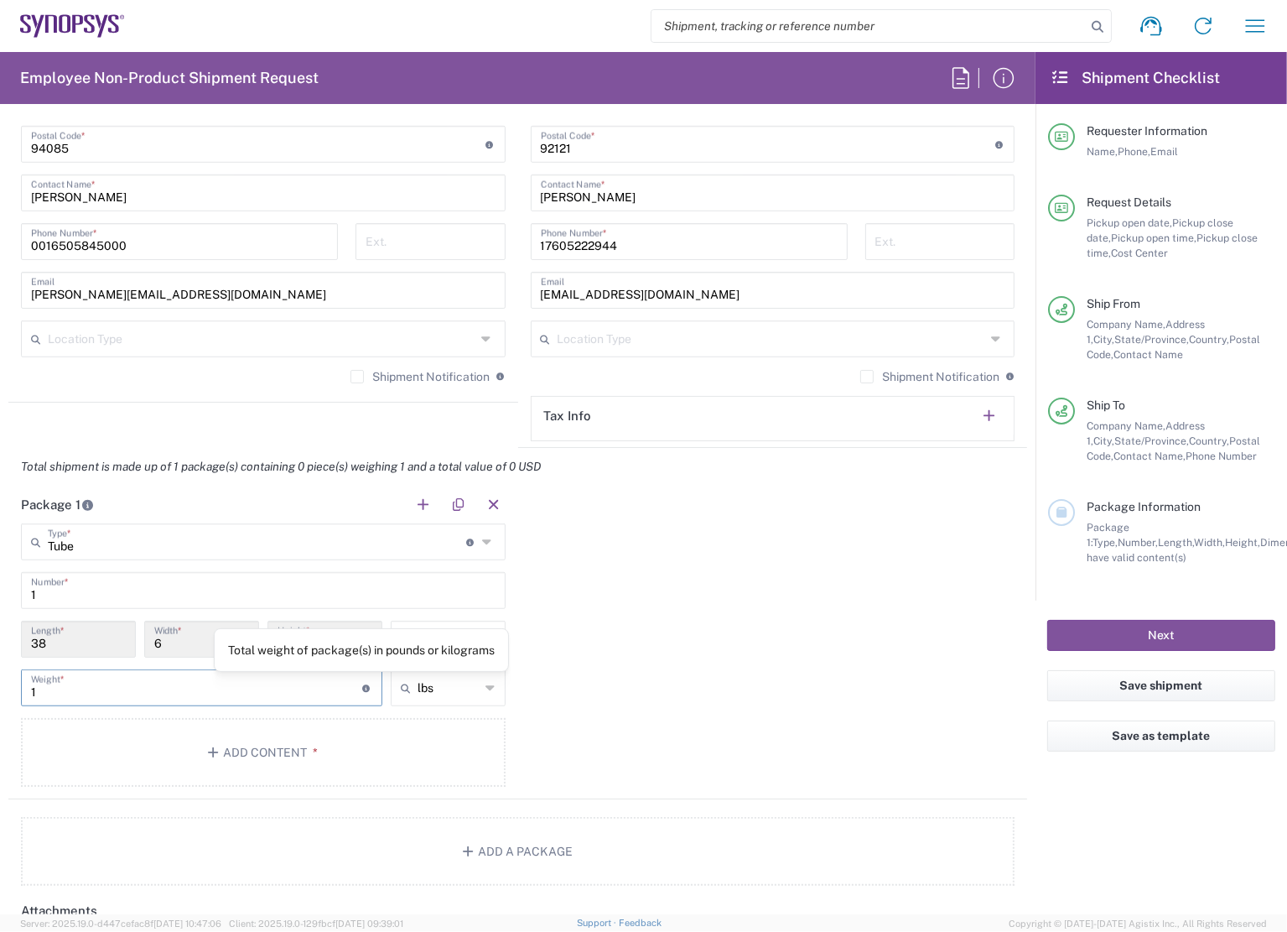
click at [667, 677] on div "Package 1 Tube Type * Material used to package goods Tube 1 Number * 38 Length …" at bounding box center [517, 643] width 1019 height 314
click at [221, 741] on button "Add Content *" at bounding box center [263, 752] width 485 height 69
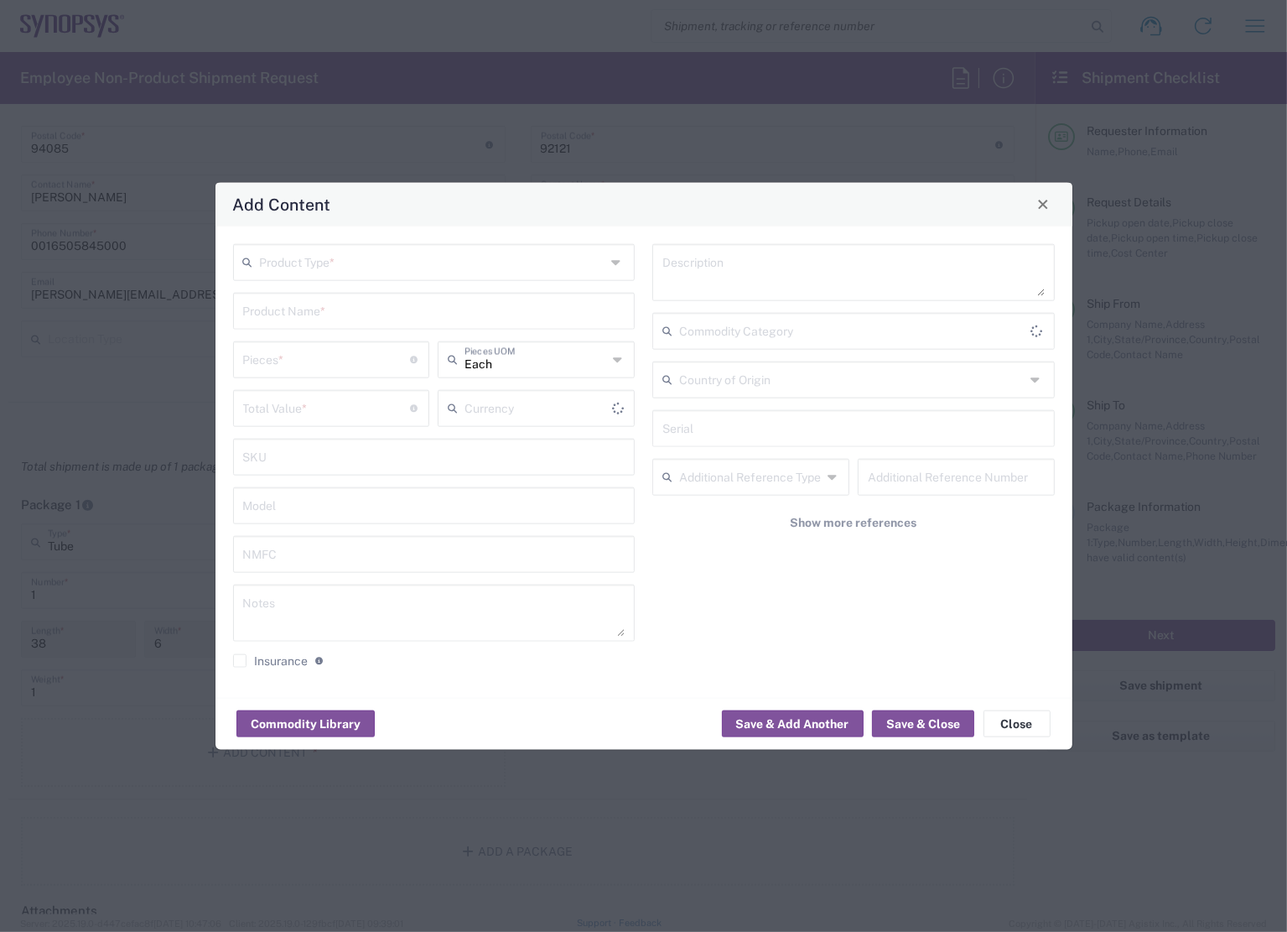
type input "US Dollar"
click at [379, 270] on input "text" at bounding box center [433, 260] width 346 height 29
click at [329, 325] on span "General Commodity" at bounding box center [433, 327] width 399 height 26
type input "General Commodity"
click at [315, 314] on input "text" at bounding box center [434, 308] width 382 height 29
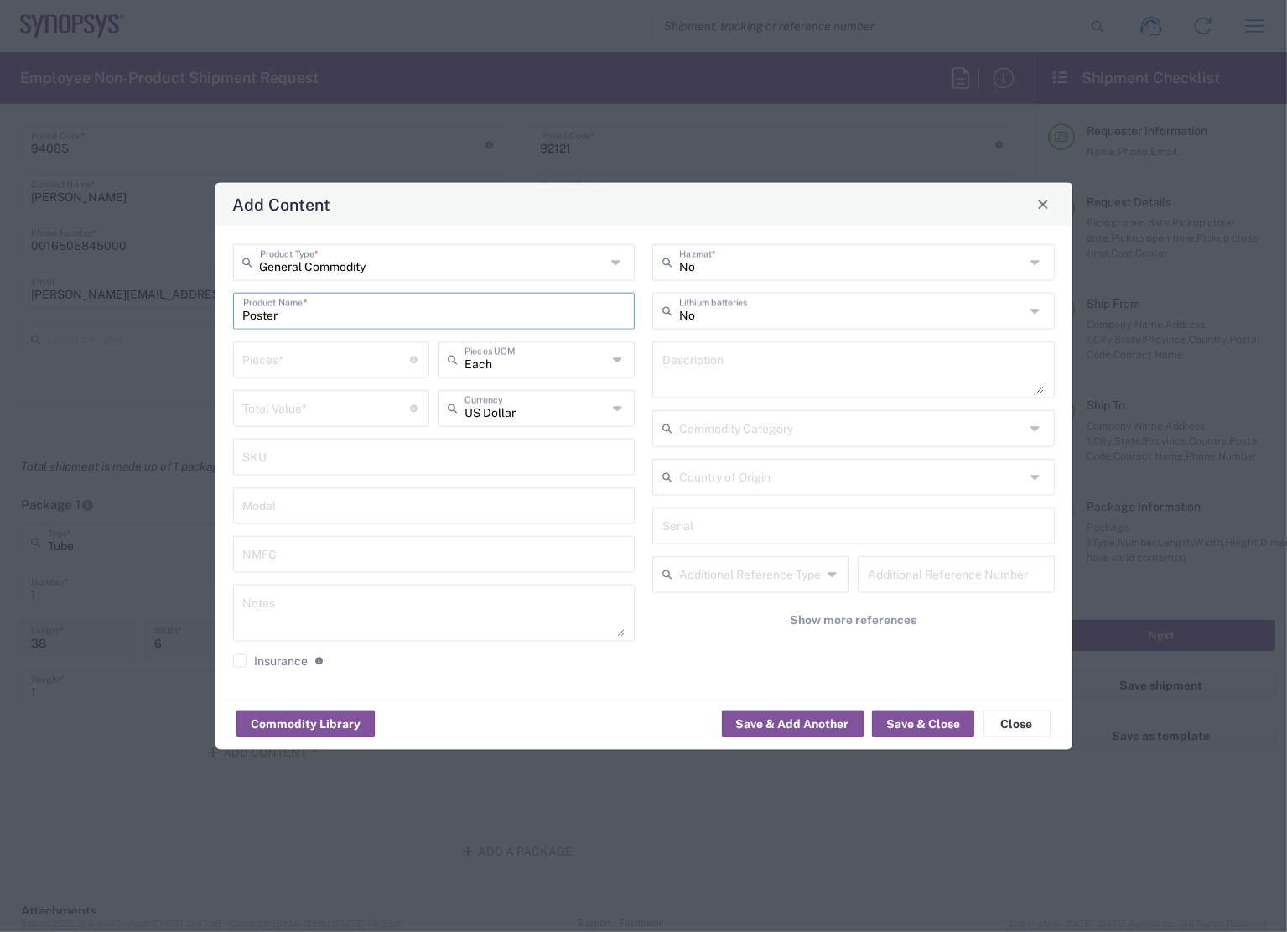
type input "Poster"
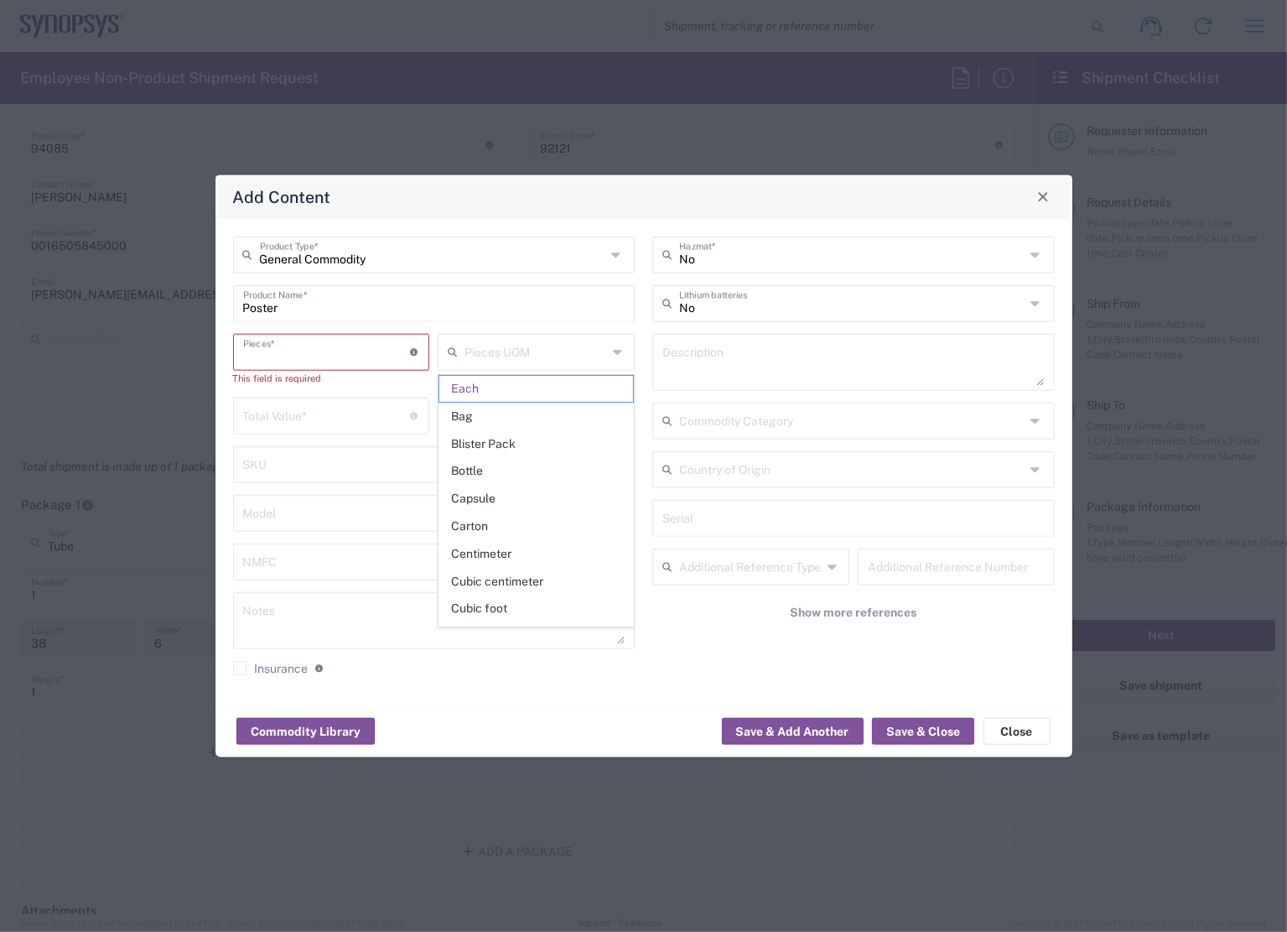
click at [304, 344] on input "number" at bounding box center [327, 349] width 168 height 29
type input "Each"
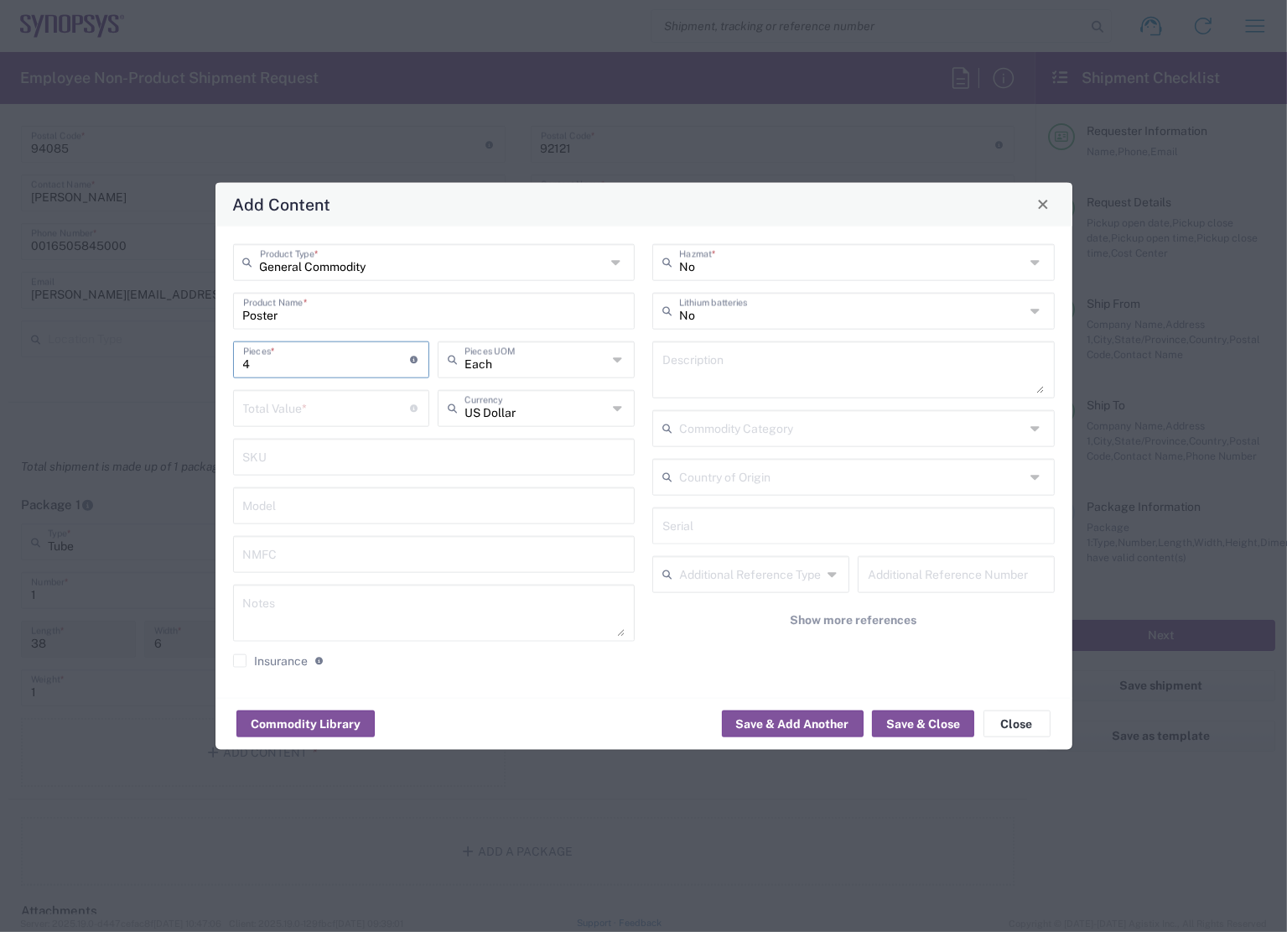
type input "4"
click at [289, 412] on input "number" at bounding box center [327, 406] width 168 height 29
type input "4"
click at [757, 375] on textarea at bounding box center [853, 368] width 382 height 47
type textarea "Poster"
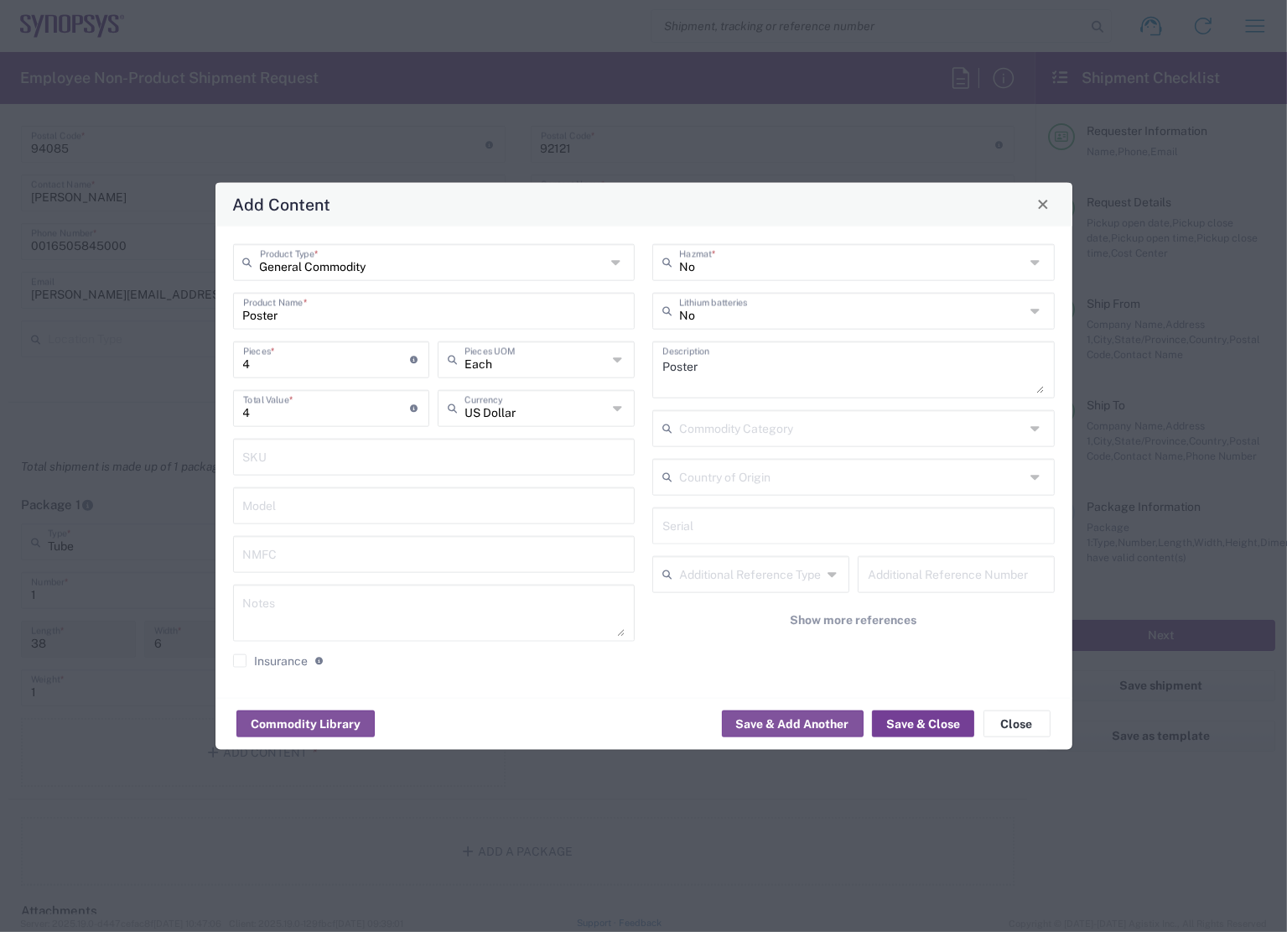
click at [920, 725] on button "Save & Close" at bounding box center [923, 723] width 102 height 27
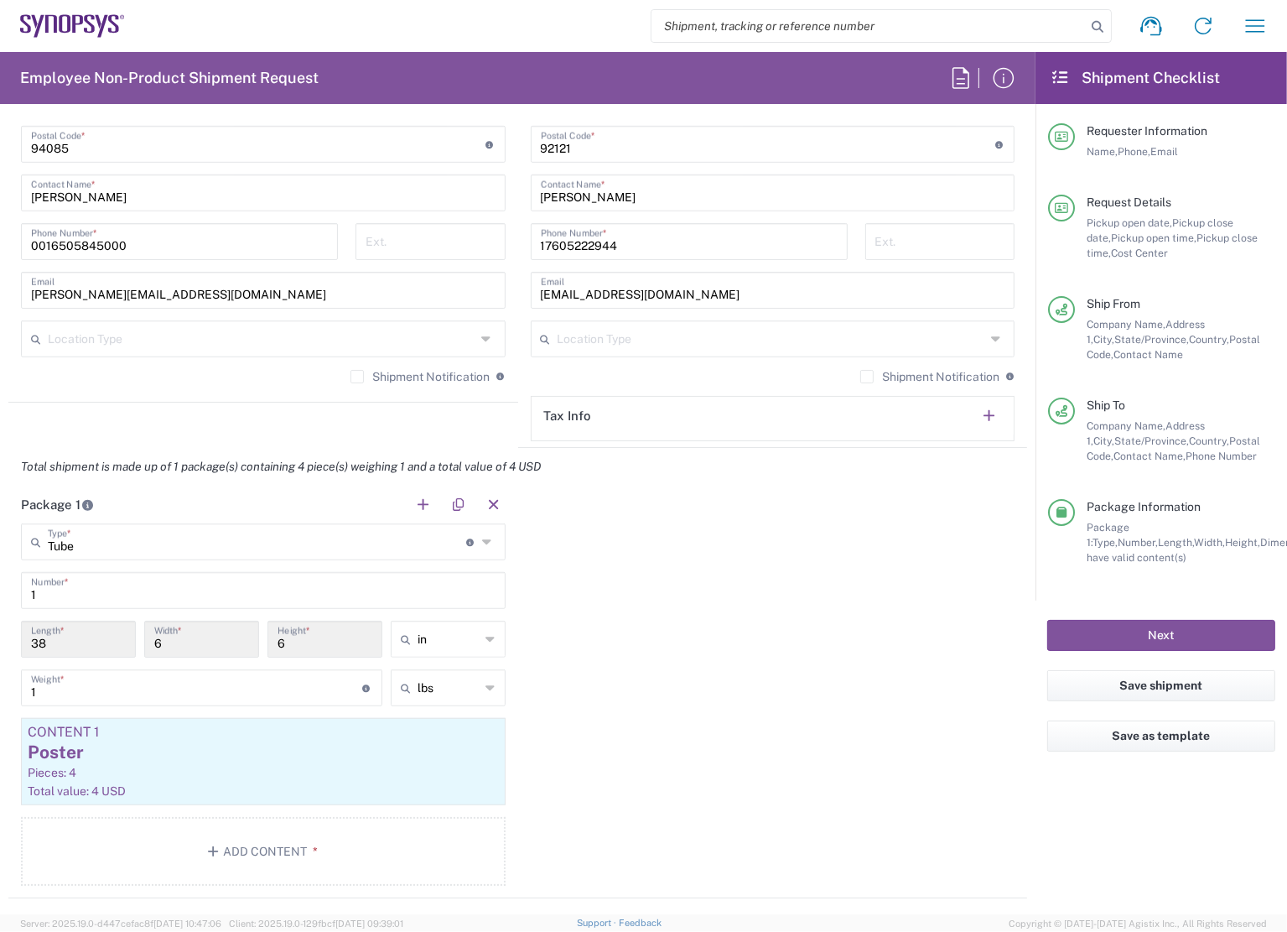
click at [770, 669] on div "Package 1 Tube Type * Material used to package goods Tube 1 Number * 38 Length …" at bounding box center [517, 692] width 1019 height 413
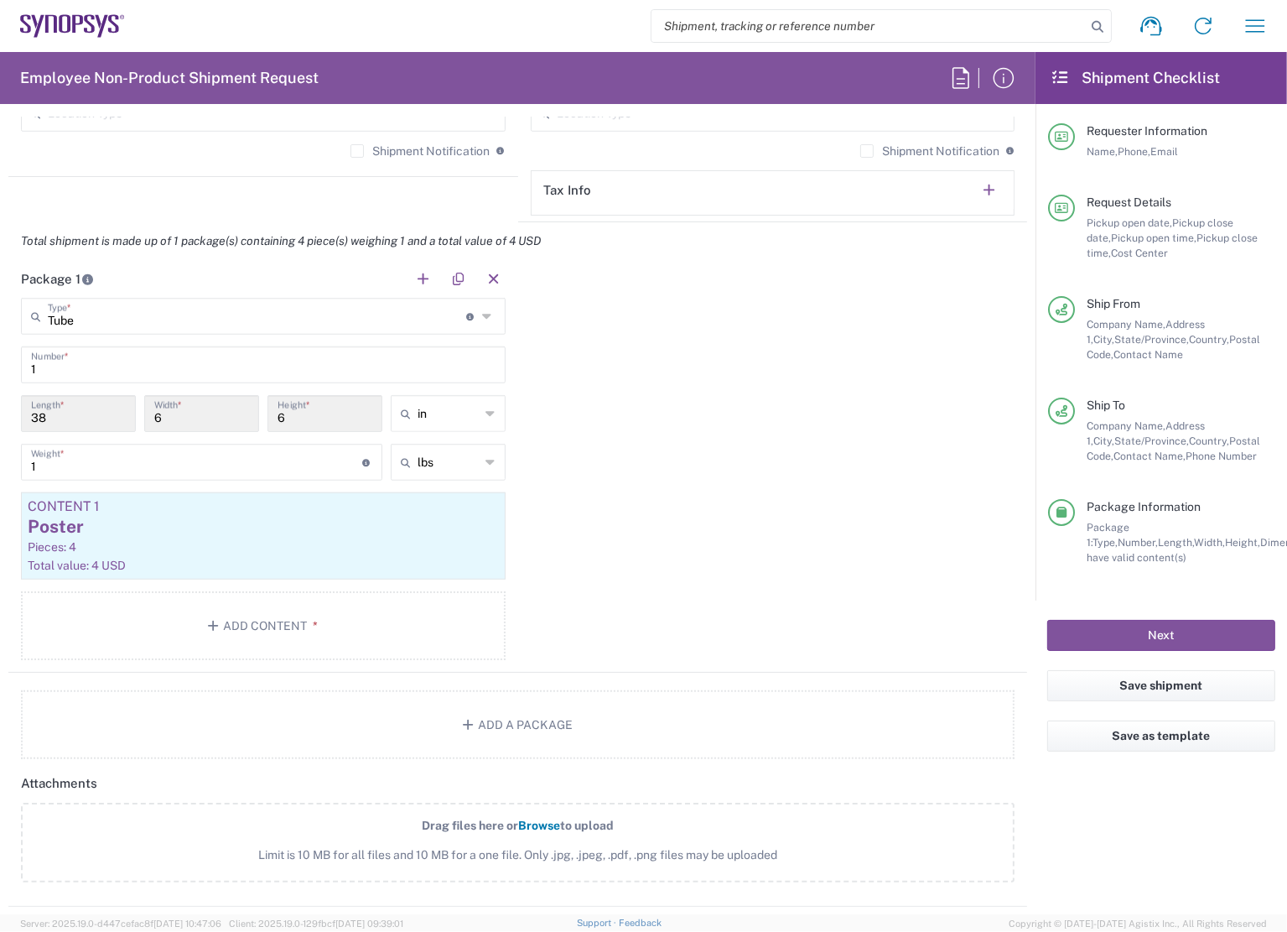
scroll to position [1509, 0]
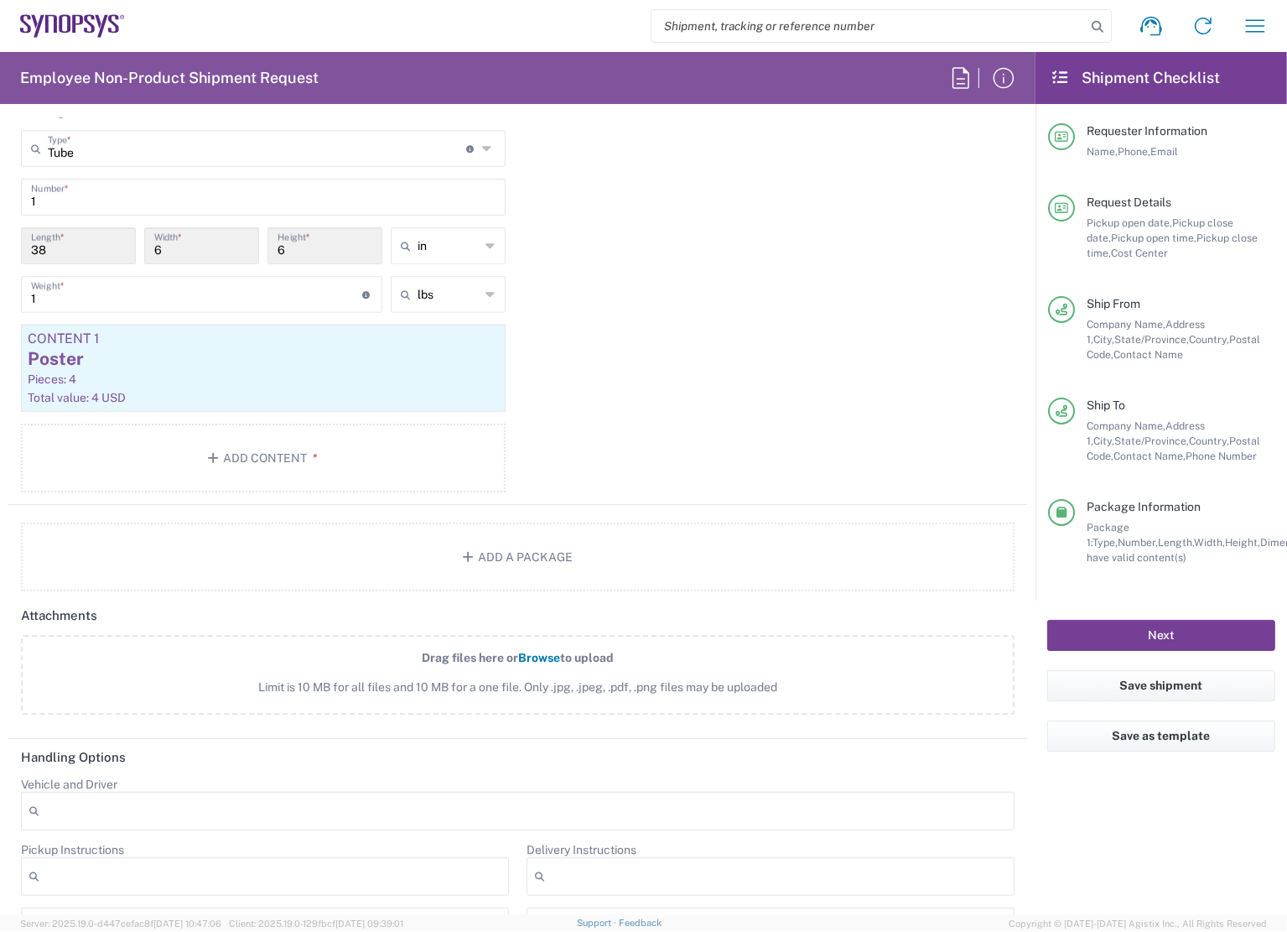
click at [1177, 632] on button "Next" at bounding box center [1161, 635] width 228 height 31
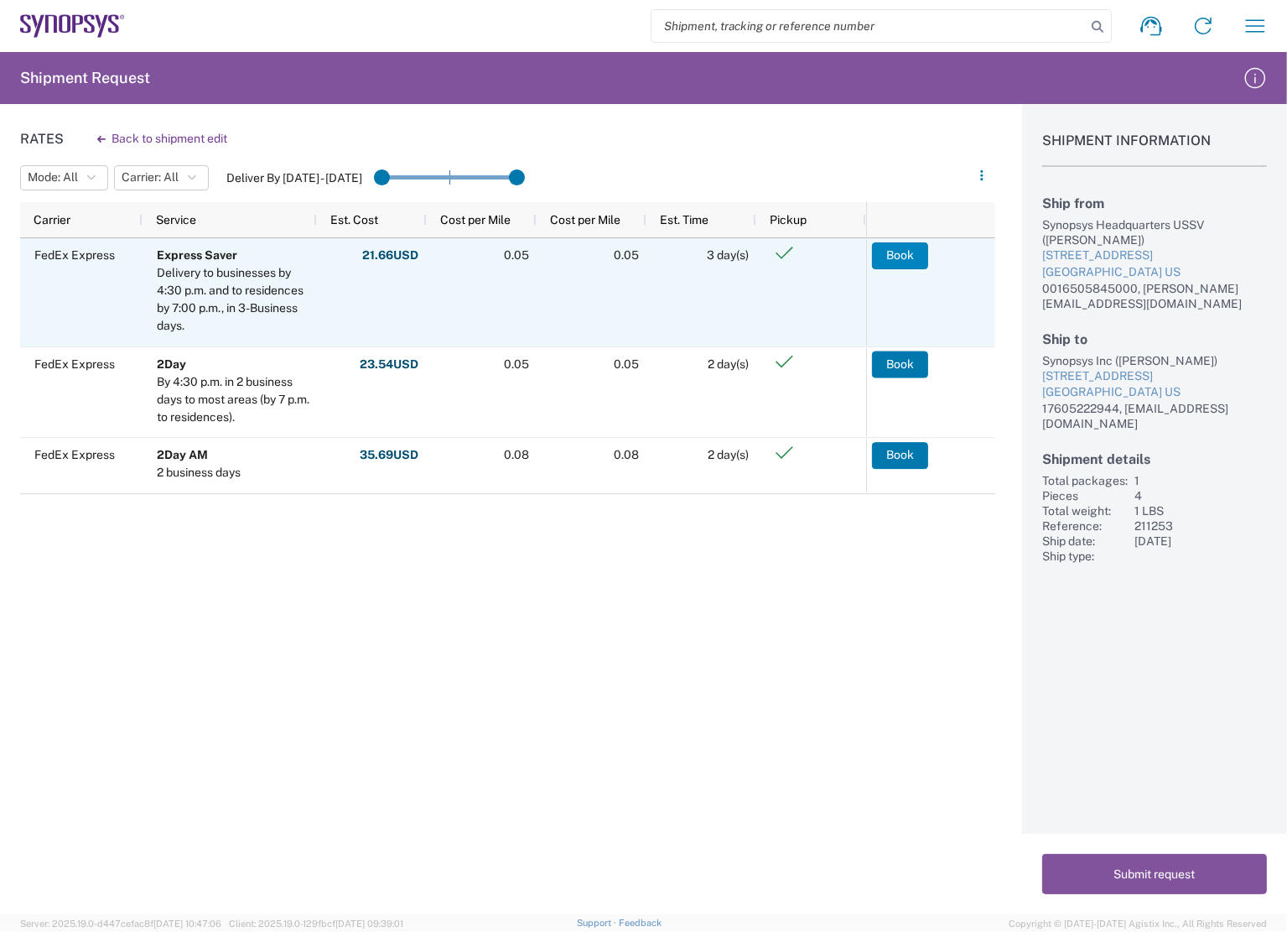
click at [897, 256] on button "Book" at bounding box center [900, 255] width 56 height 27
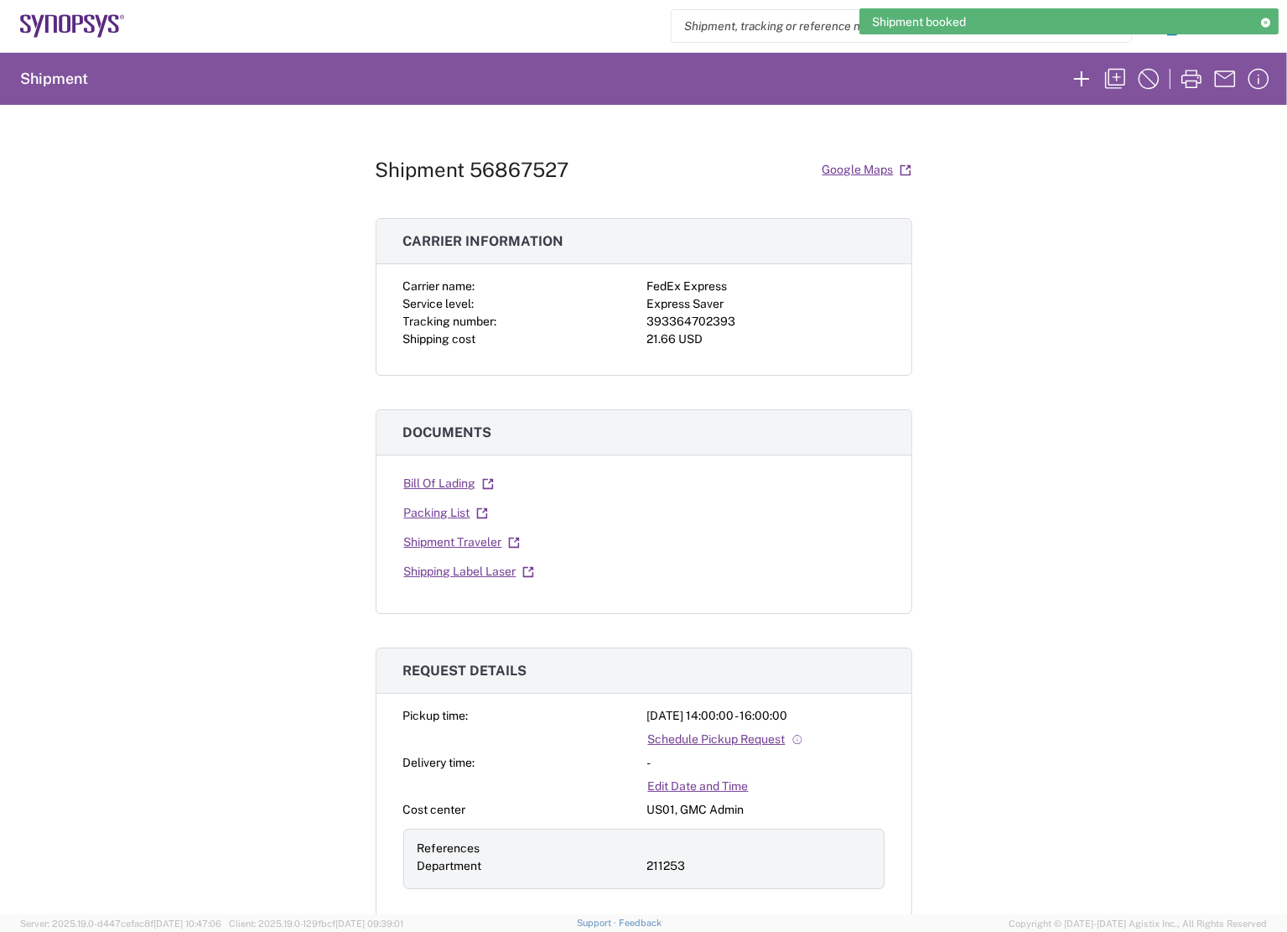
click at [1144, 545] on div "Shipment 56867527 Google Maps Carrier information Carrier name: FedEx Express S…" at bounding box center [643, 509] width 1287 height 809
drag, startPoint x: 221, startPoint y: 493, endPoint x: 184, endPoint y: 500, distance: 38.3
click at [222, 491] on div "Shipment 56867527 Google Maps Carrier information Carrier name: FedEx Express S…" at bounding box center [643, 509] width 1287 height 809
